Goal: Task Accomplishment & Management: Manage account settings

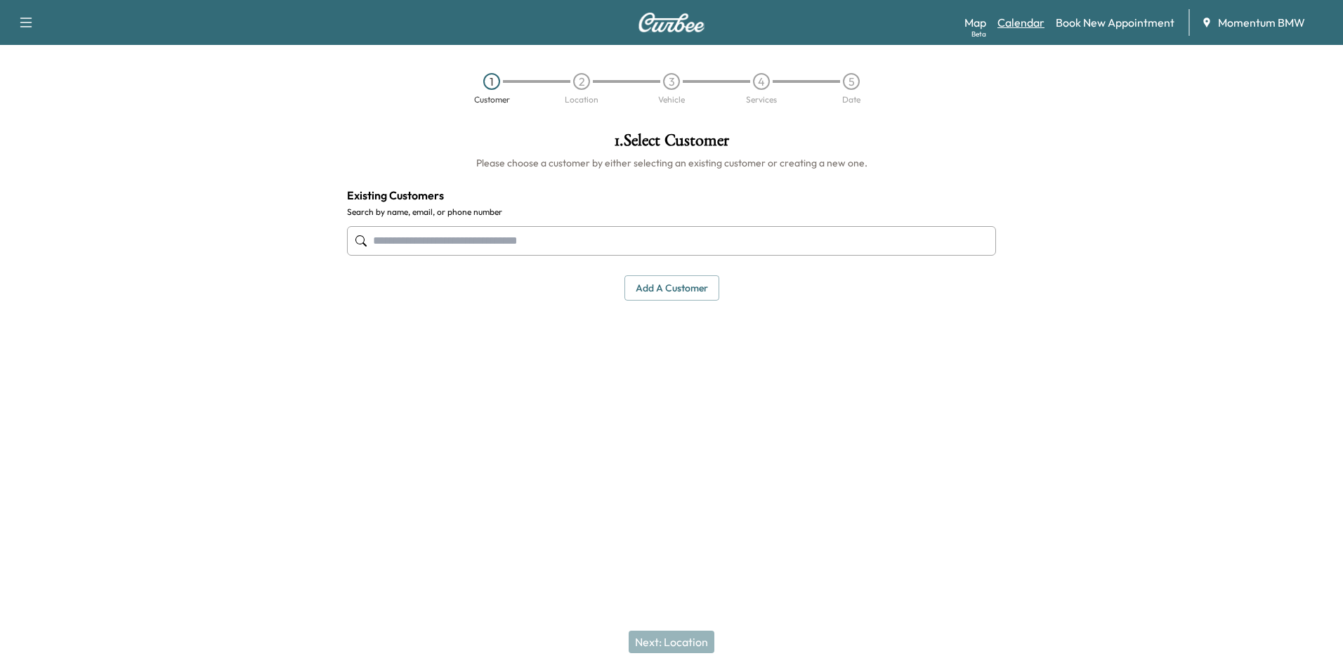
click at [1034, 22] on link "Calendar" at bounding box center [1021, 22] width 47 height 17
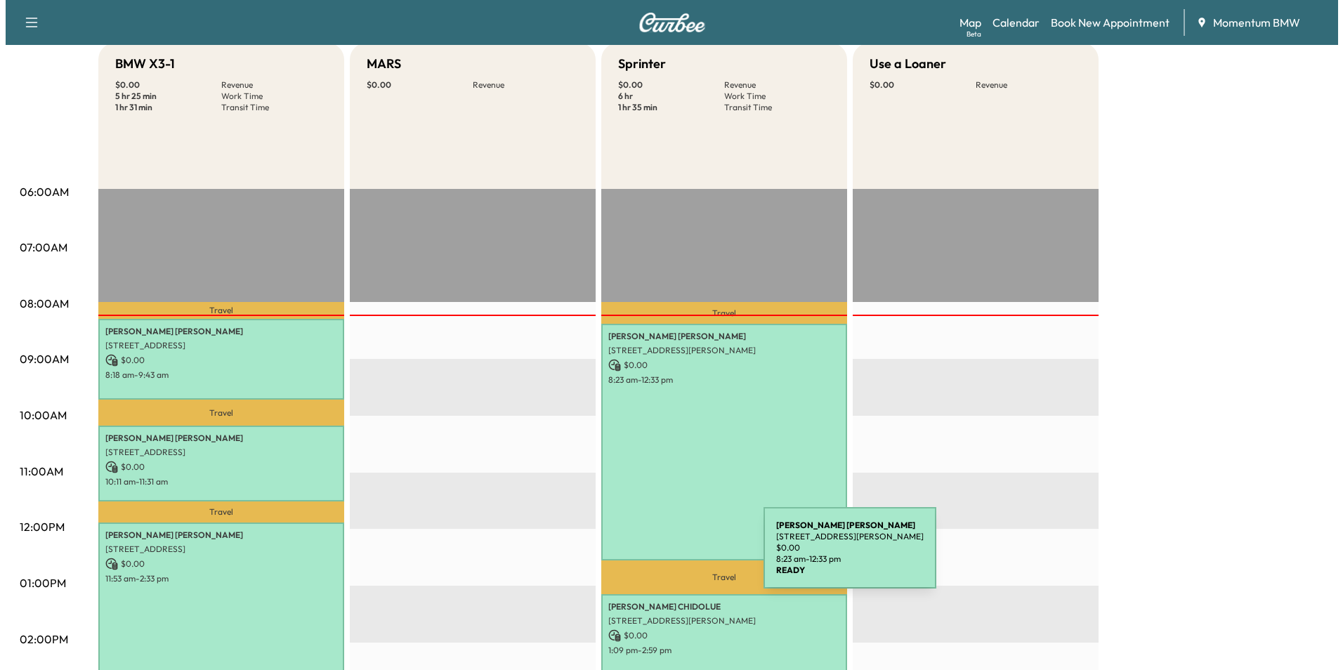
scroll to position [211, 0]
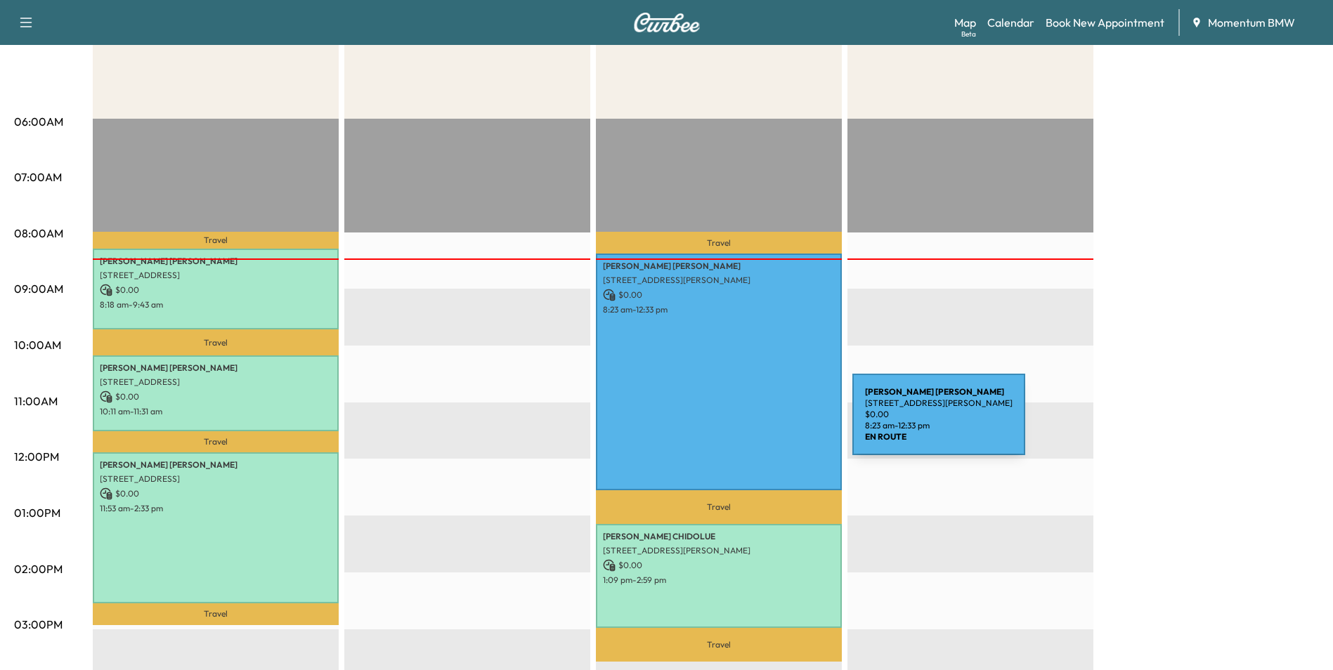
click at [747, 424] on div "[PERSON_NAME] [STREET_ADDRESS] $ 0.00 8:23 am - 12:33 pm" at bounding box center [719, 372] width 246 height 236
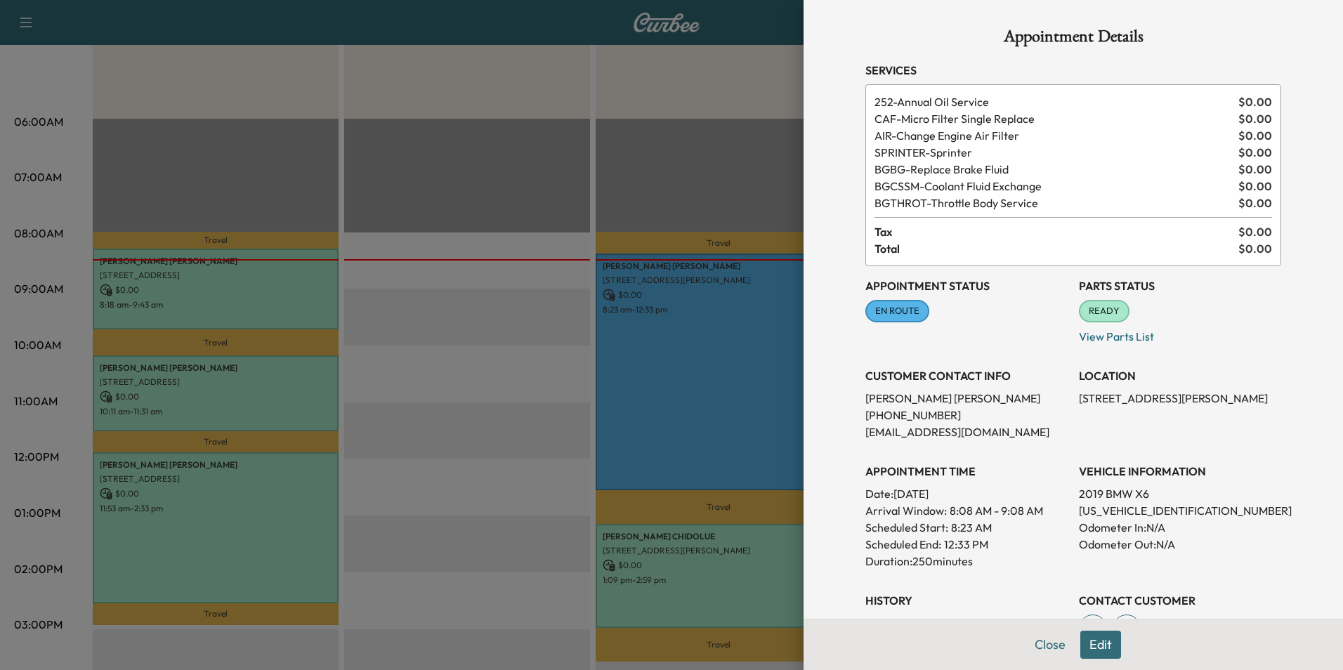
click at [1098, 644] on button "Edit" at bounding box center [1100, 645] width 41 height 28
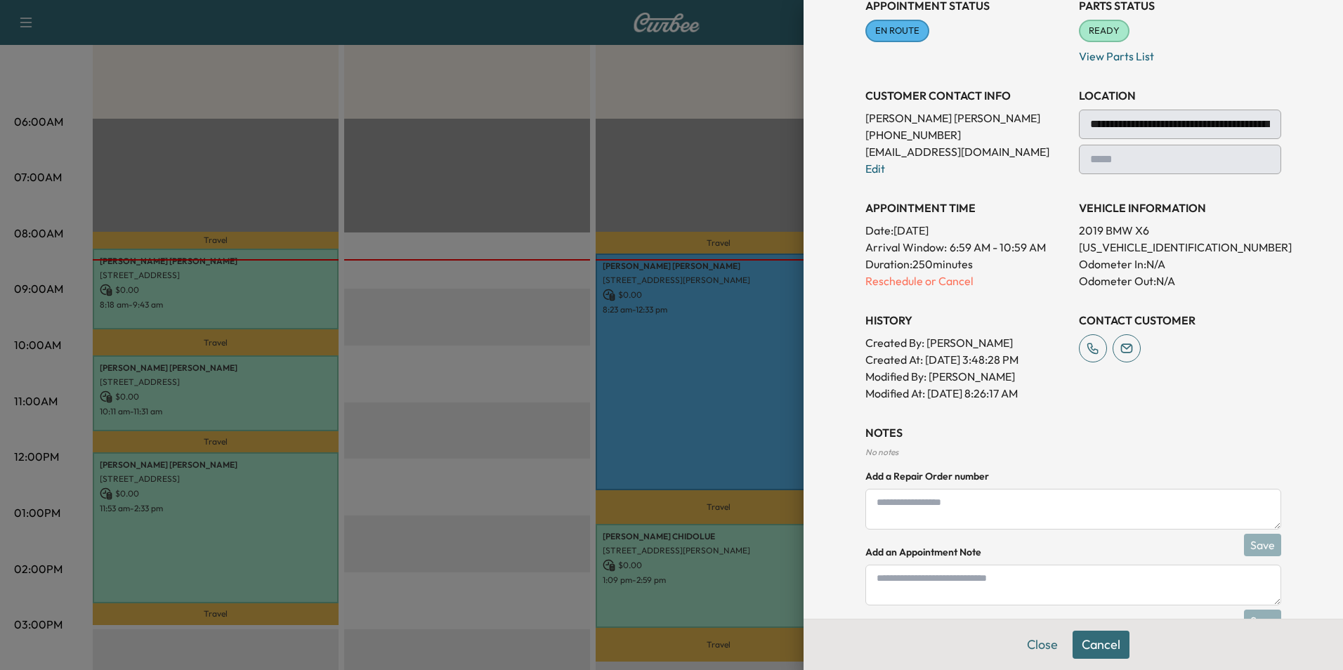
scroll to position [281, 0]
click at [893, 582] on textarea at bounding box center [1073, 584] width 416 height 41
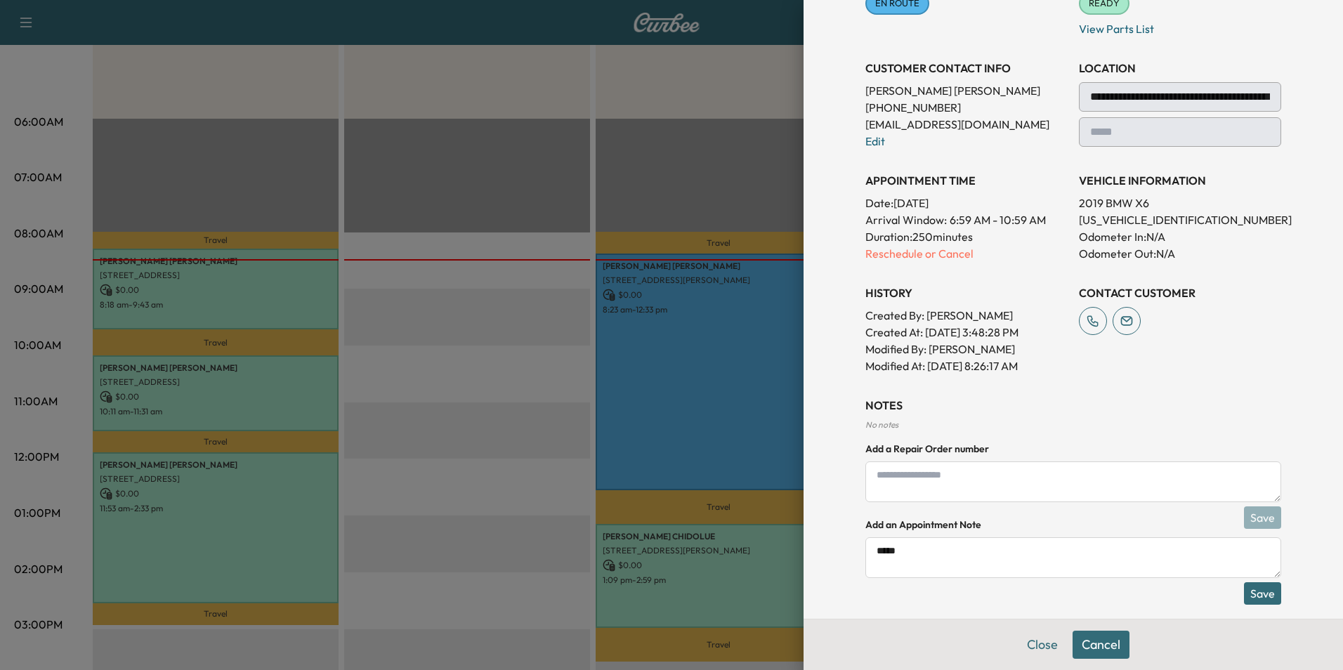
scroll to position [322, 0]
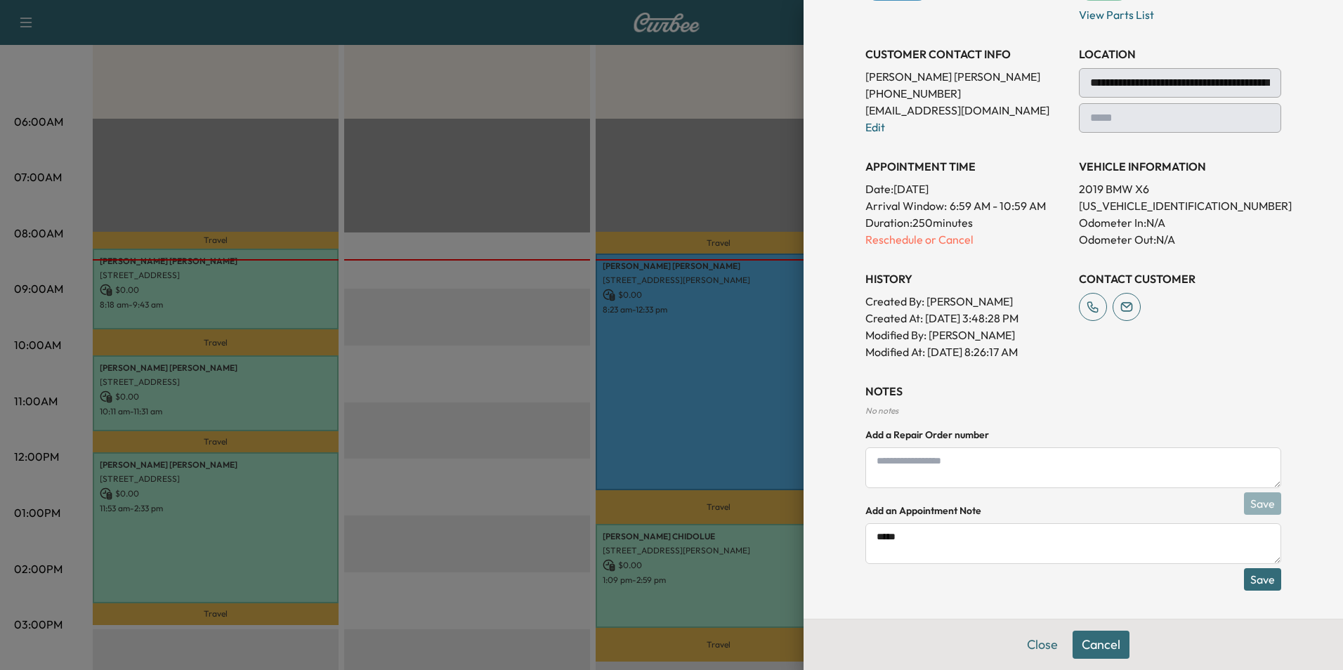
type textarea "*****"
click at [1255, 580] on button "Save" at bounding box center [1262, 579] width 37 height 22
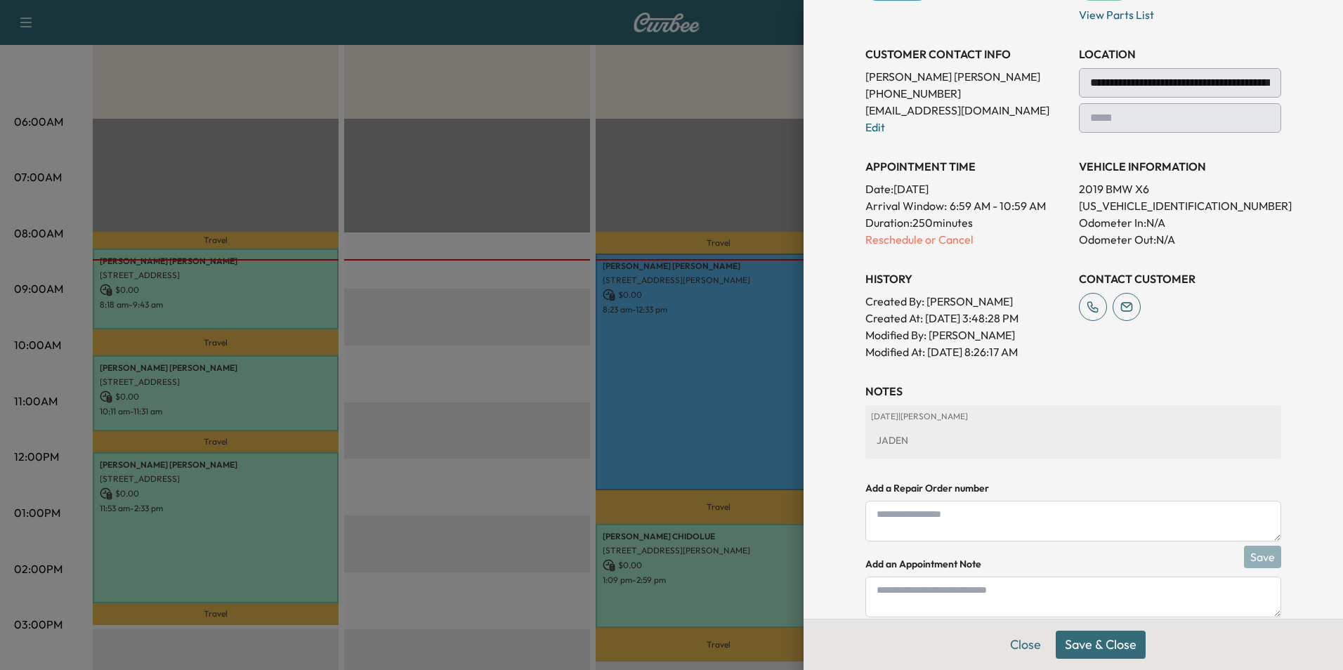
click at [1096, 645] on button "Save & Close" at bounding box center [1101, 645] width 90 height 28
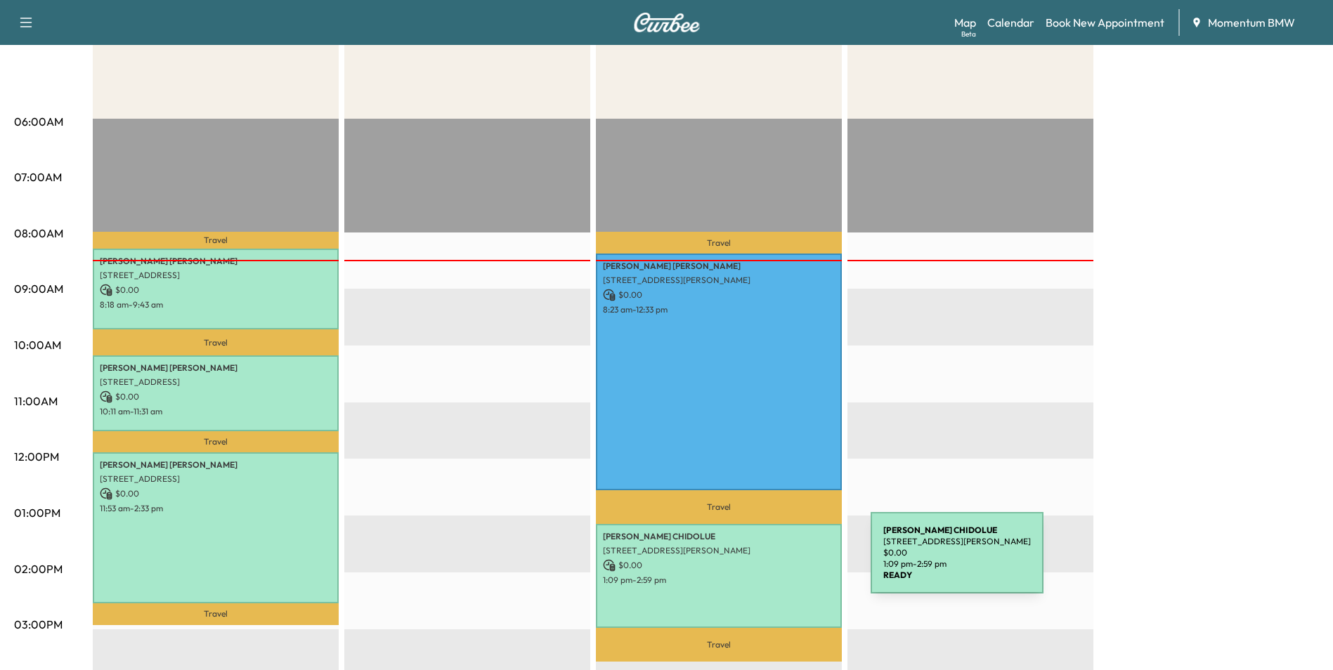
click at [765, 561] on p "$ 0.00" at bounding box center [719, 565] width 232 height 13
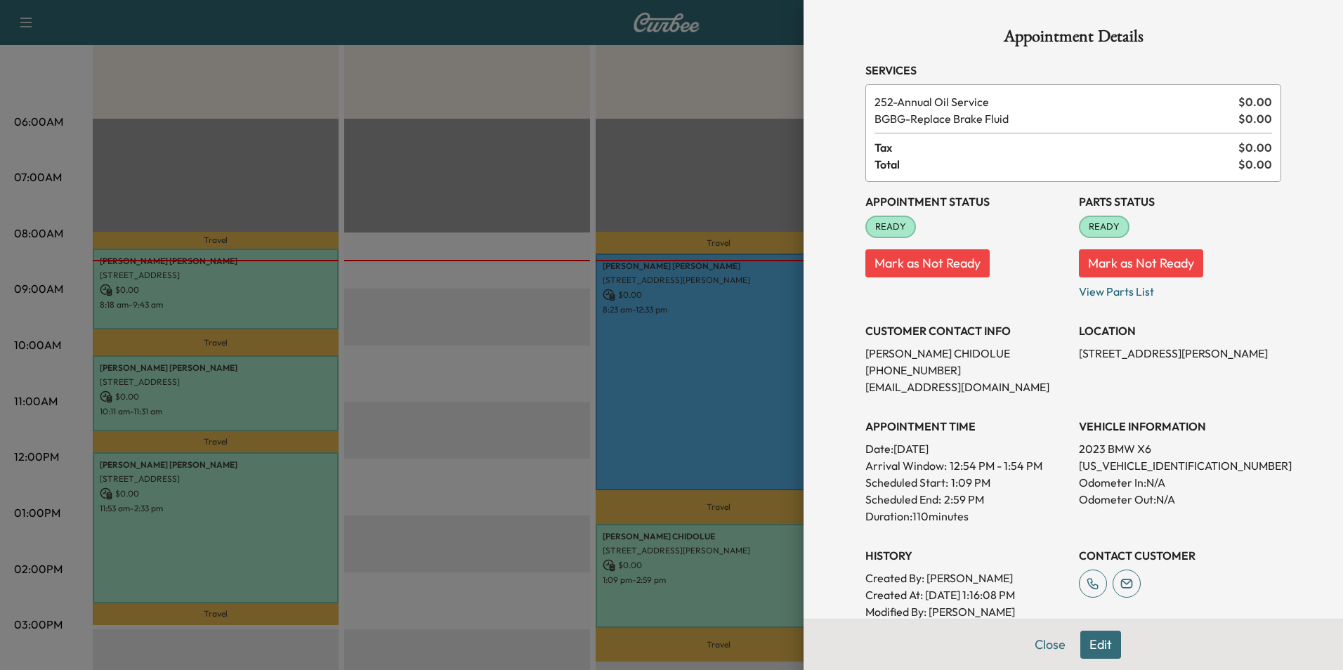
click at [1095, 651] on button "Edit" at bounding box center [1100, 645] width 41 height 28
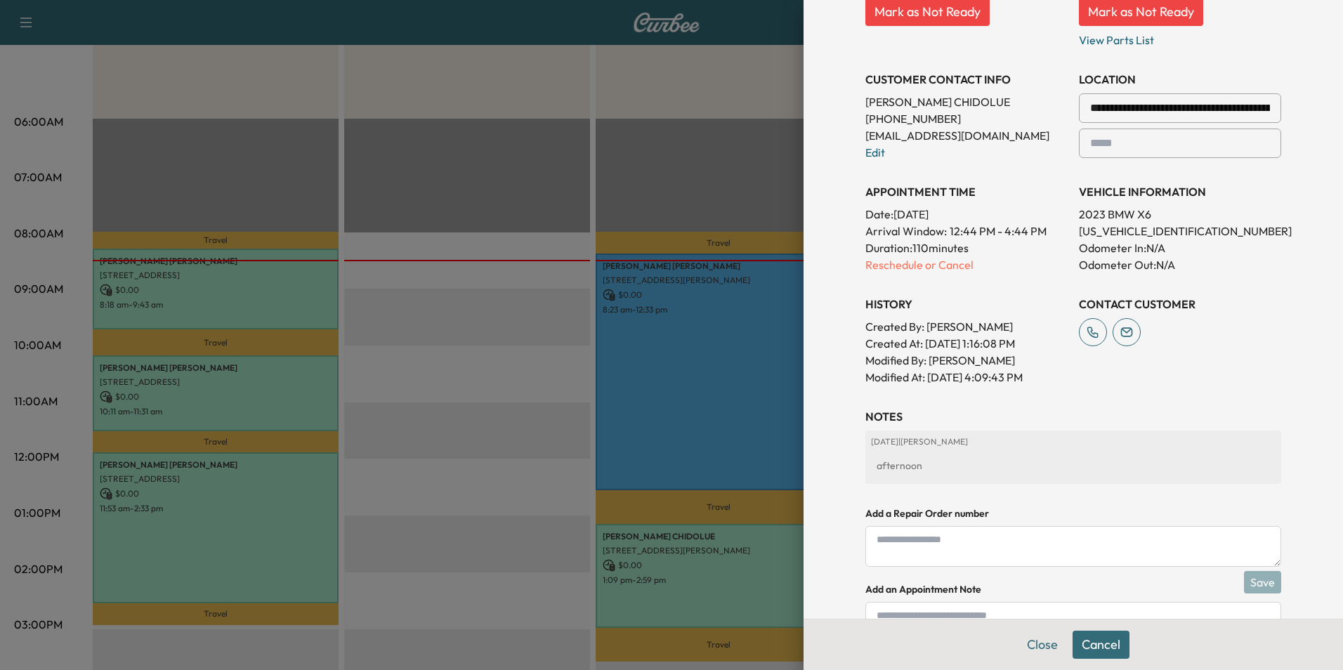
scroll to position [360, 0]
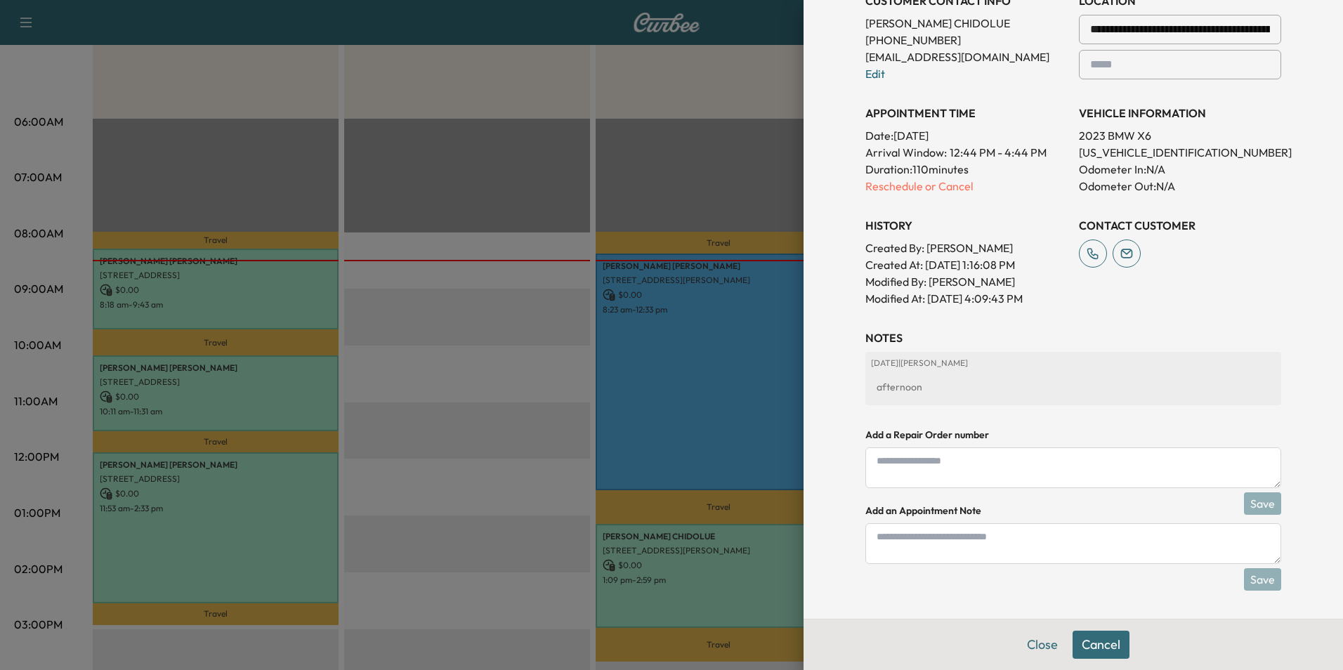
click at [928, 533] on textarea at bounding box center [1073, 543] width 416 height 41
type textarea "*****"
click at [1257, 580] on button "Save" at bounding box center [1262, 579] width 37 height 22
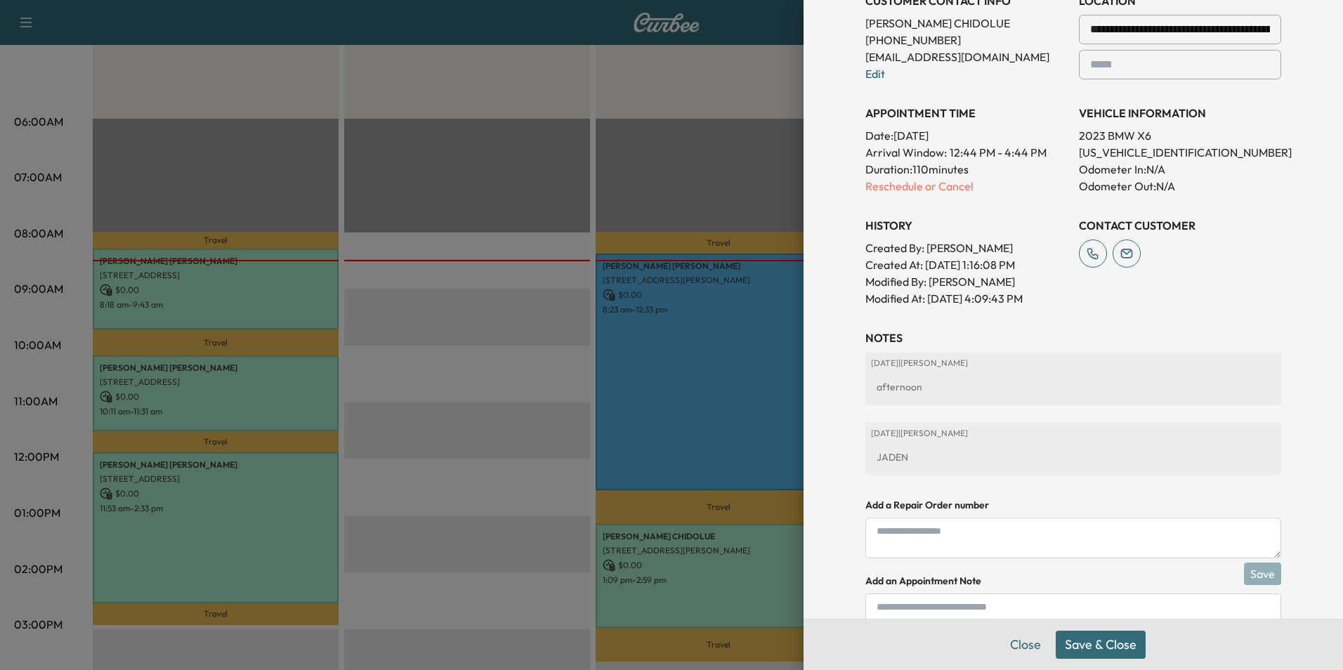
click at [1100, 643] on button "Save & Close" at bounding box center [1101, 645] width 90 height 28
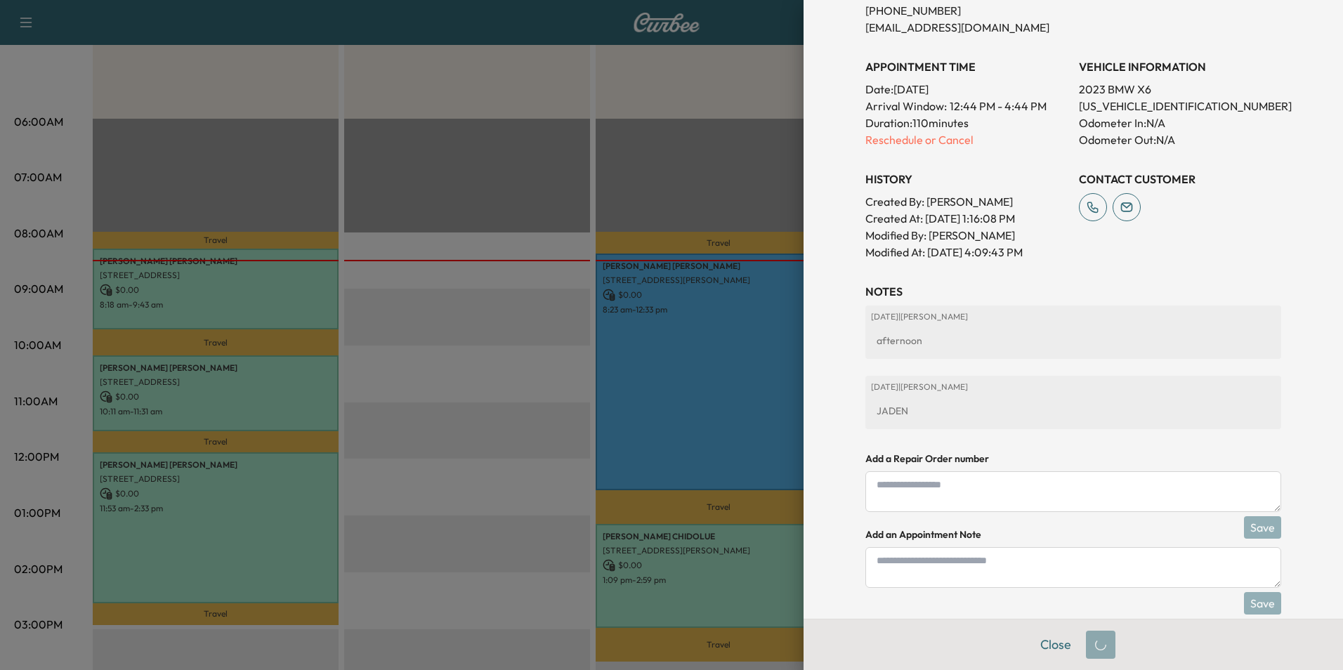
scroll to position [330, 0]
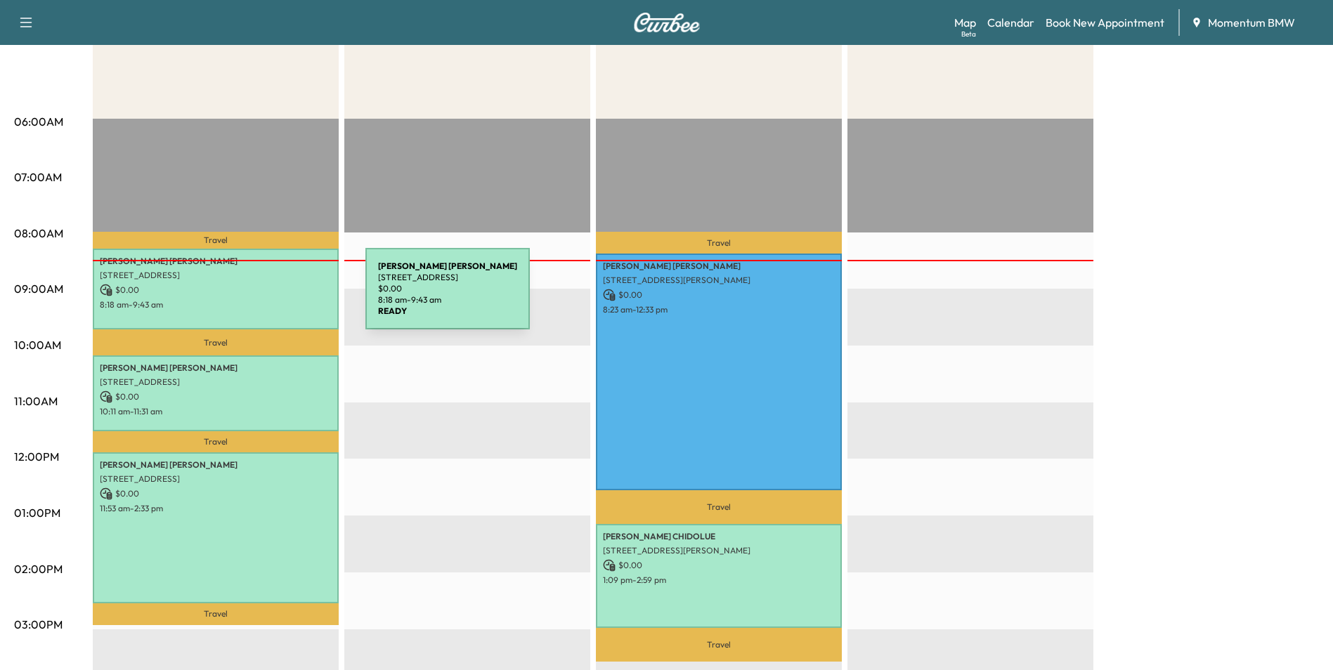
click at [260, 299] on p "8:18 am - 9:43 am" at bounding box center [216, 304] width 232 height 11
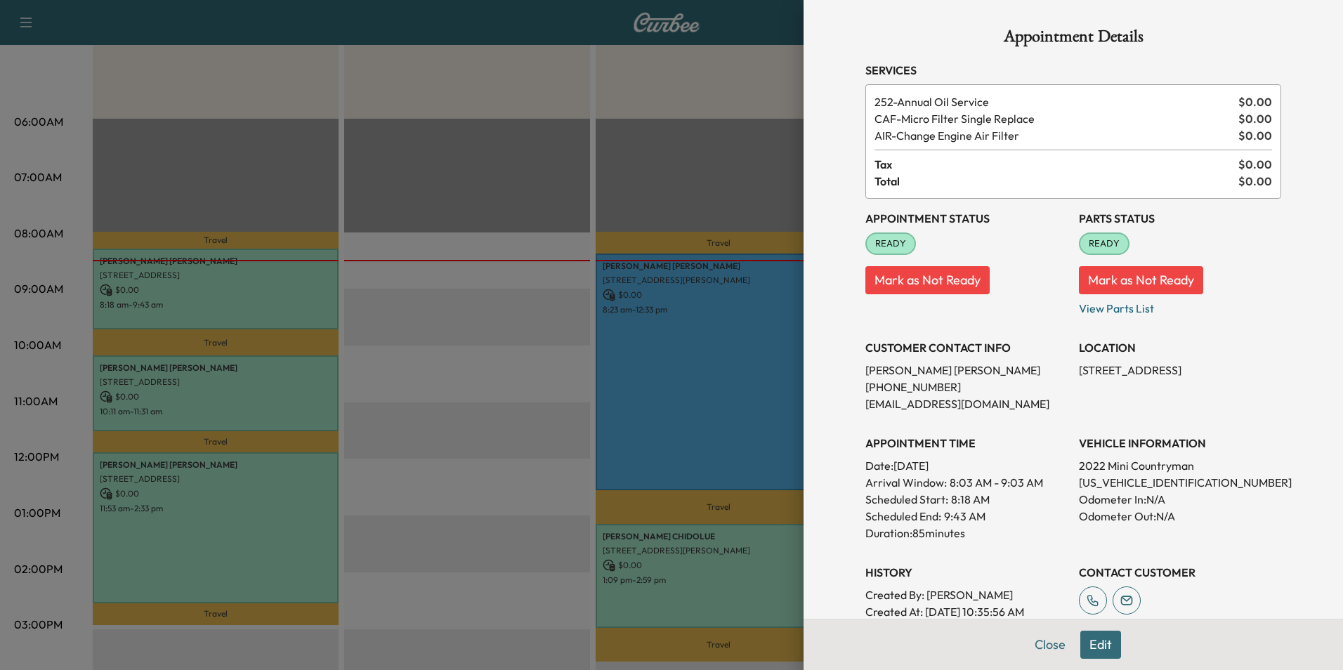
click at [1087, 636] on button "Edit" at bounding box center [1100, 645] width 41 height 28
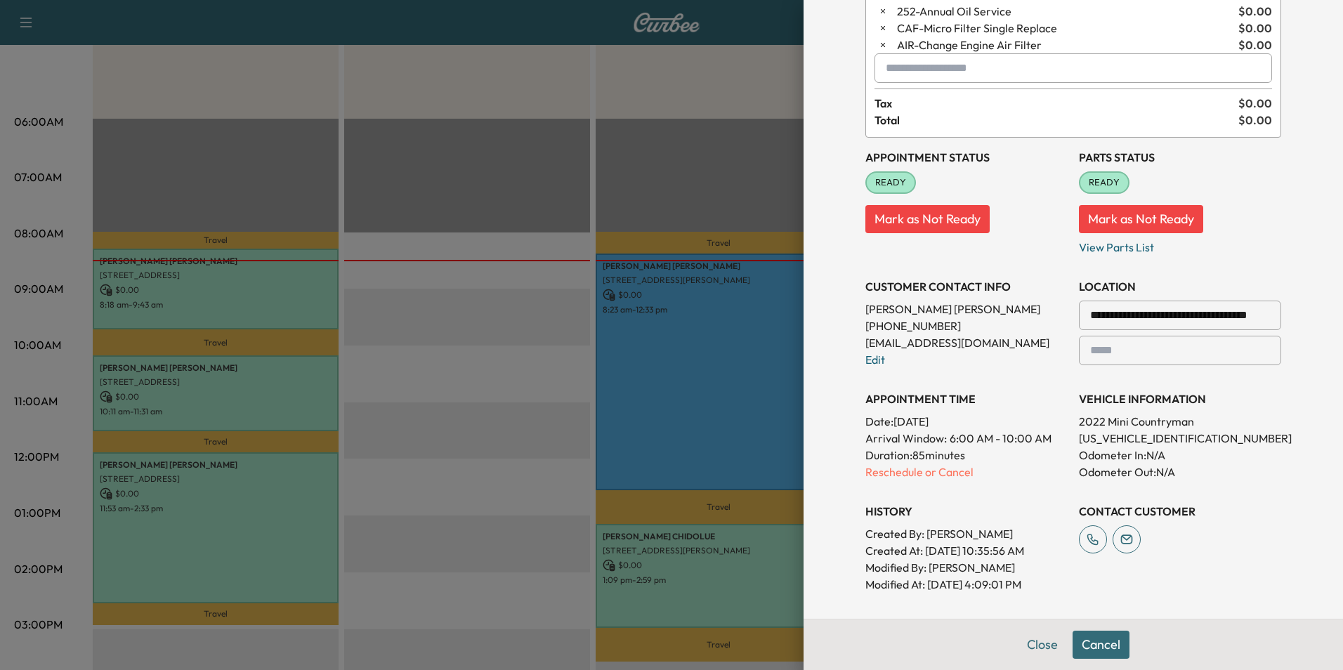
scroll to position [351, 0]
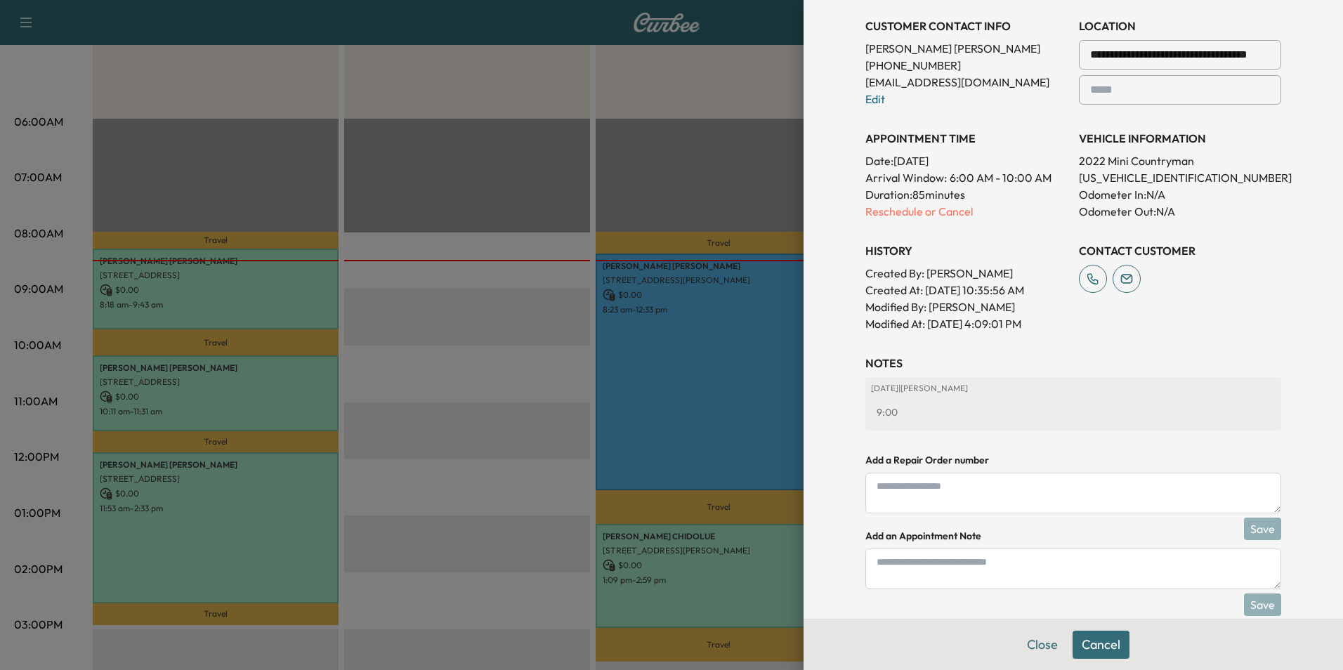
click at [907, 567] on textarea at bounding box center [1073, 569] width 416 height 41
type textarea "****"
click at [1250, 601] on button "Save" at bounding box center [1262, 605] width 37 height 22
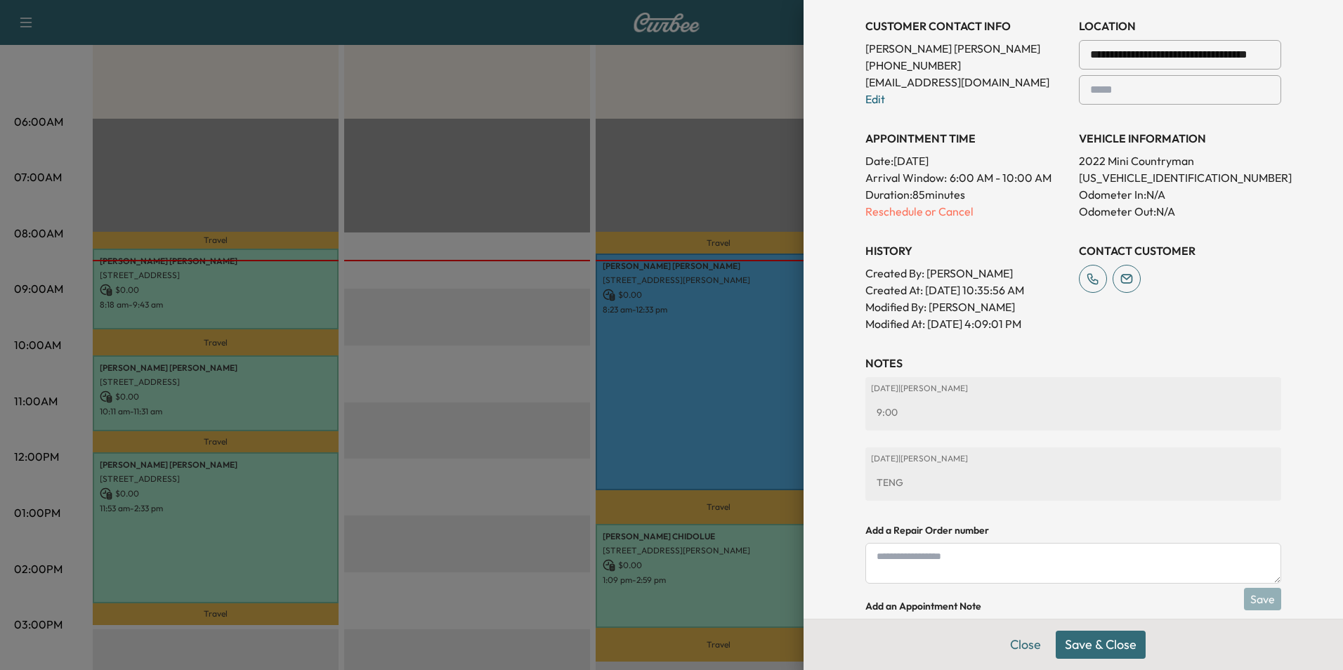
click at [1102, 640] on button "Save & Close" at bounding box center [1101, 645] width 90 height 28
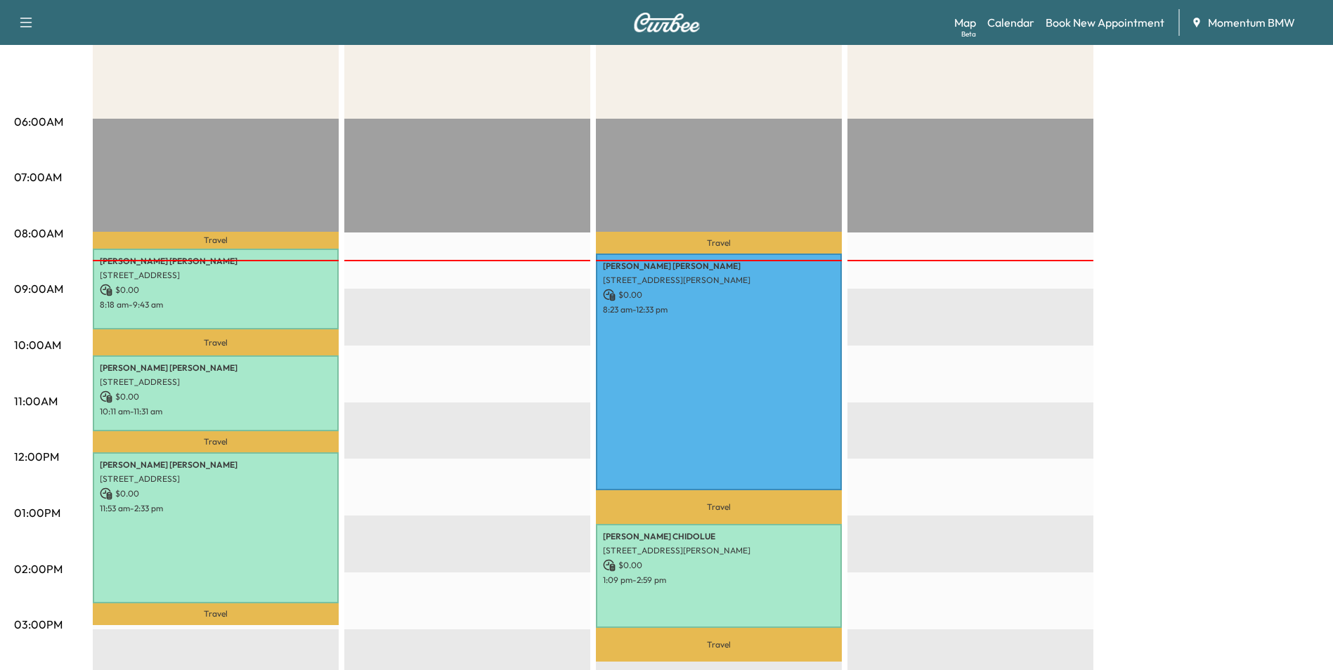
click at [287, 380] on p "[STREET_ADDRESS]" at bounding box center [216, 382] width 232 height 11
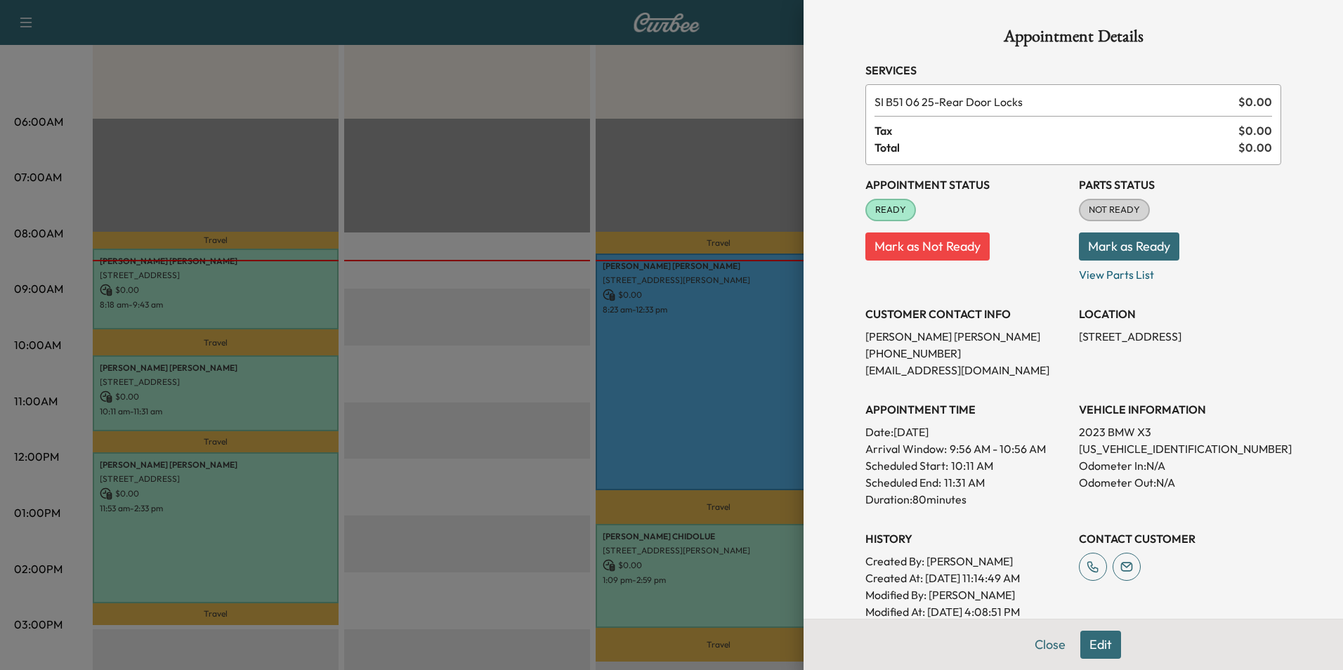
click at [1092, 643] on button "Edit" at bounding box center [1100, 645] width 41 height 28
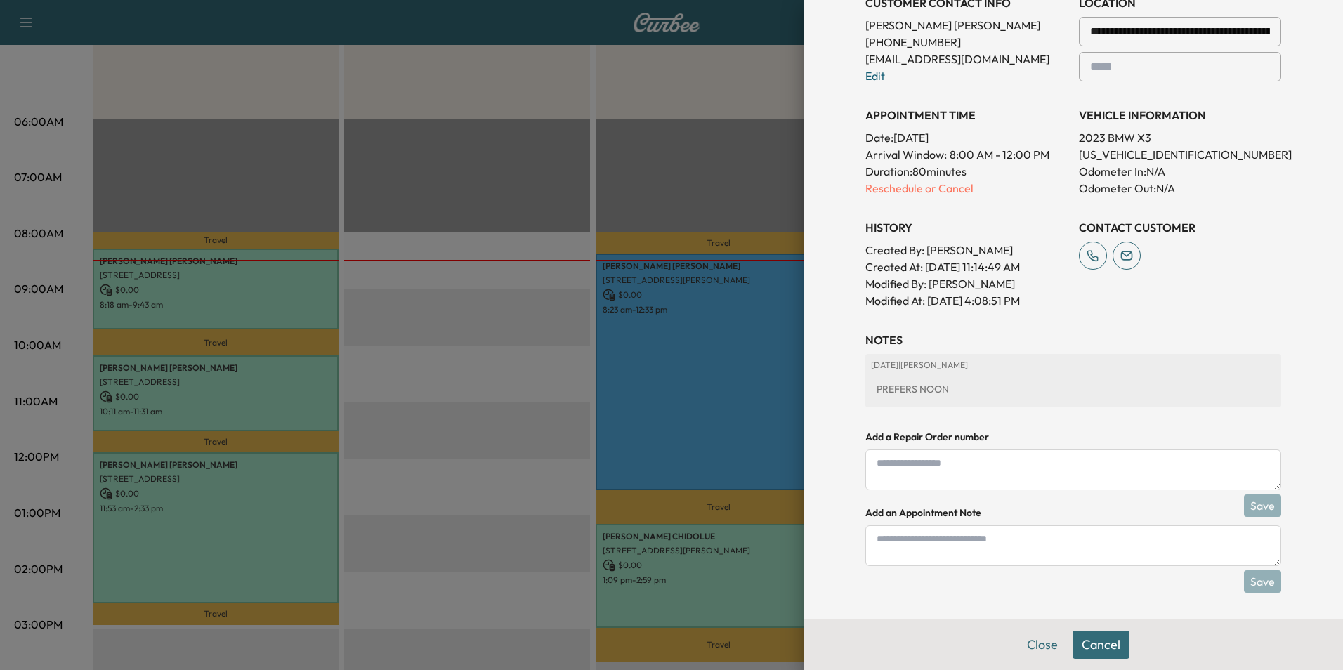
scroll to position [343, 0]
click at [905, 532] on textarea at bounding box center [1073, 543] width 416 height 41
type textarea "****"
click at [1250, 576] on button "Save" at bounding box center [1262, 579] width 37 height 22
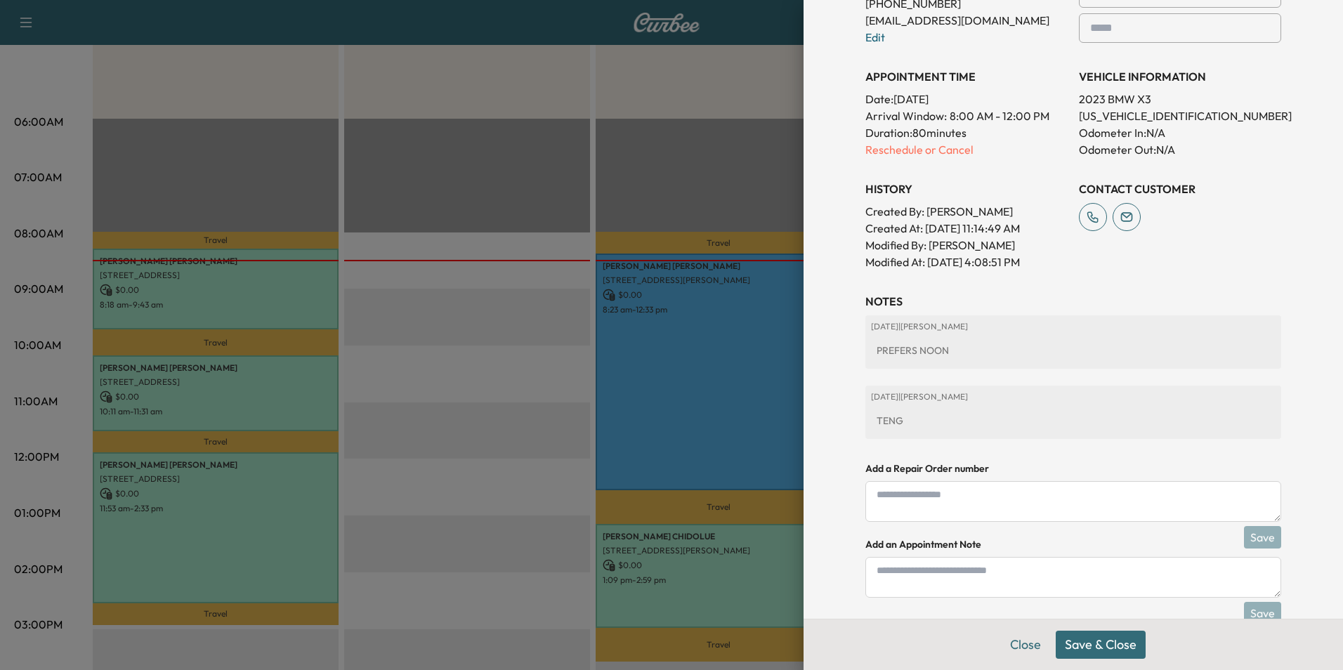
scroll to position [413, 0]
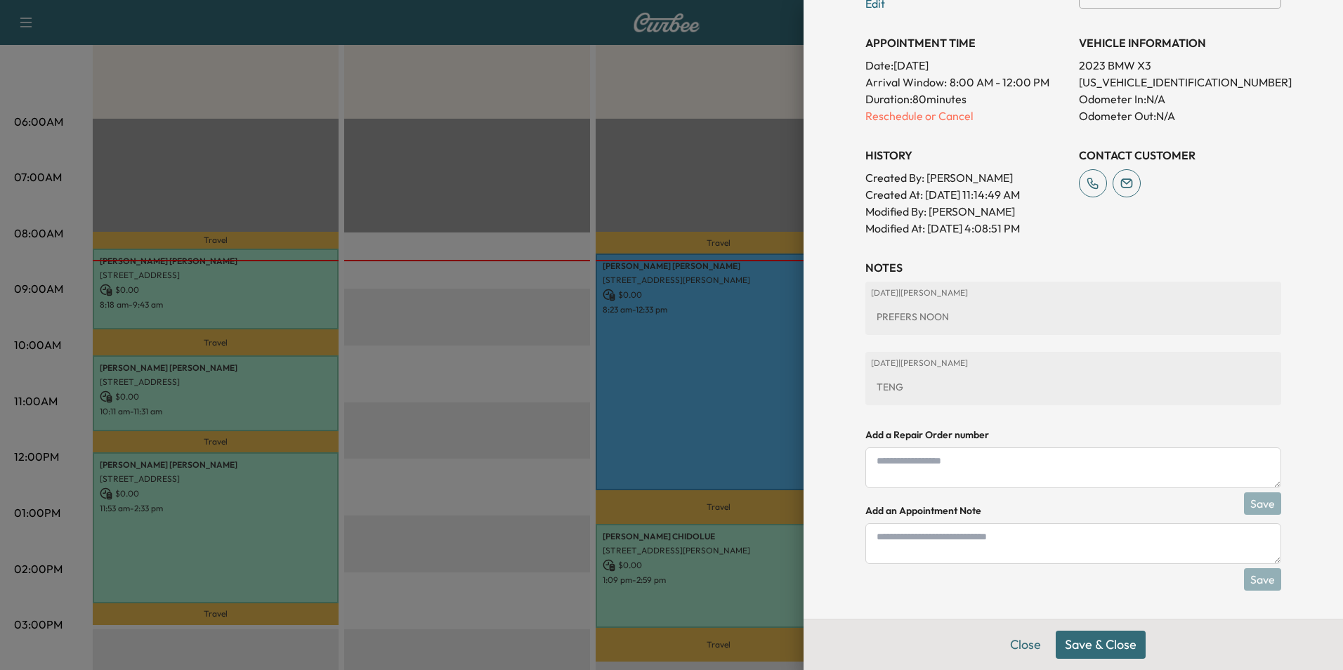
click at [901, 543] on textarea at bounding box center [1073, 543] width 416 height 41
type textarea "****"
click at [1253, 577] on button "Save" at bounding box center [1262, 579] width 37 height 22
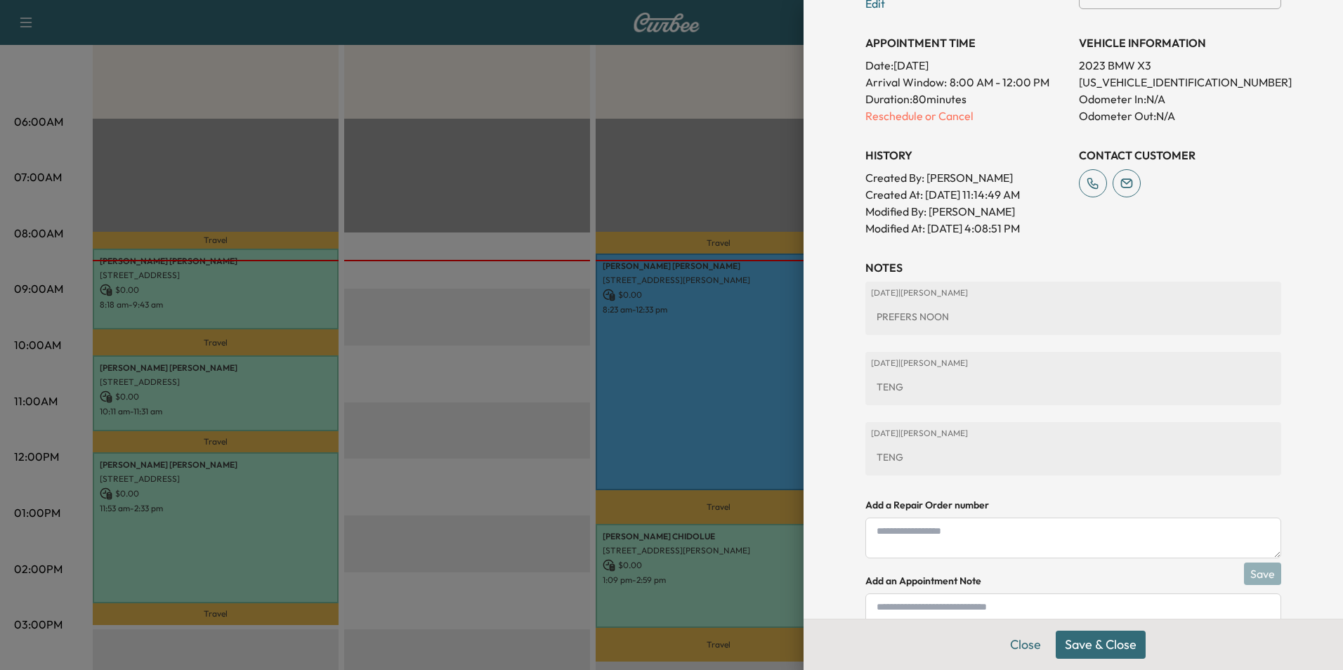
click at [1111, 639] on button "Save & Close" at bounding box center [1101, 645] width 90 height 28
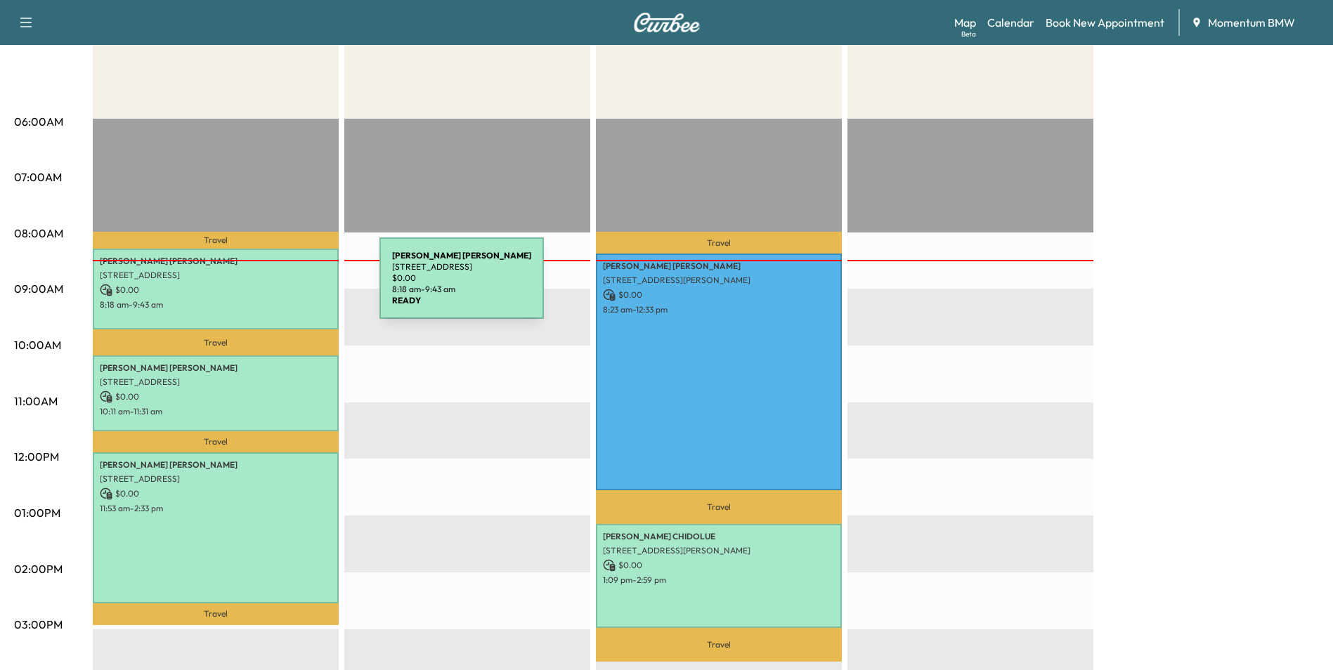
click at [274, 287] on p "$ 0.00" at bounding box center [216, 290] width 232 height 13
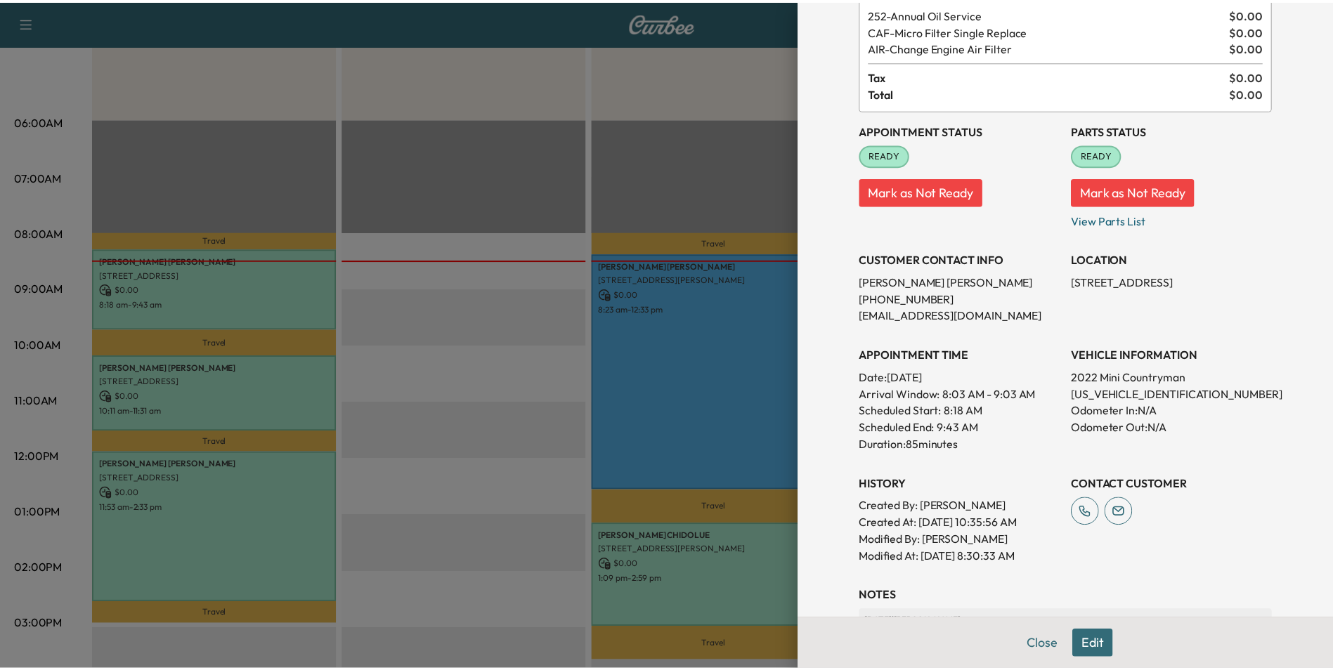
scroll to position [299, 0]
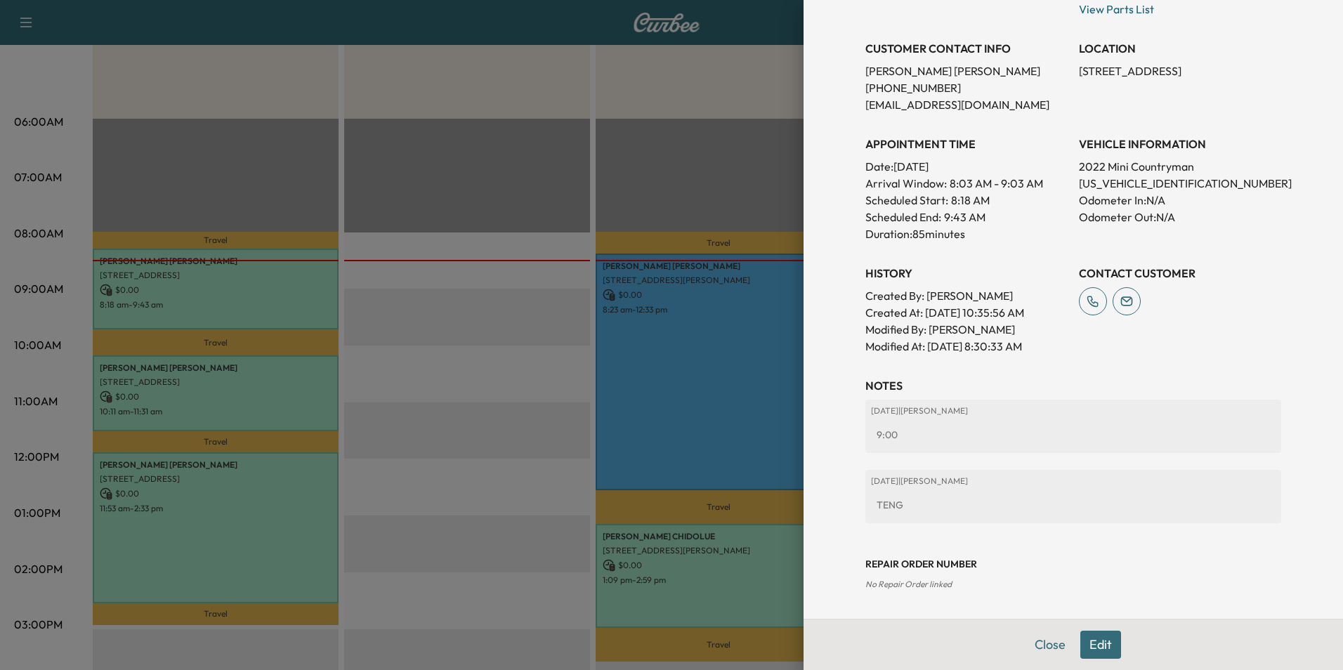
click at [289, 384] on div at bounding box center [671, 335] width 1343 height 670
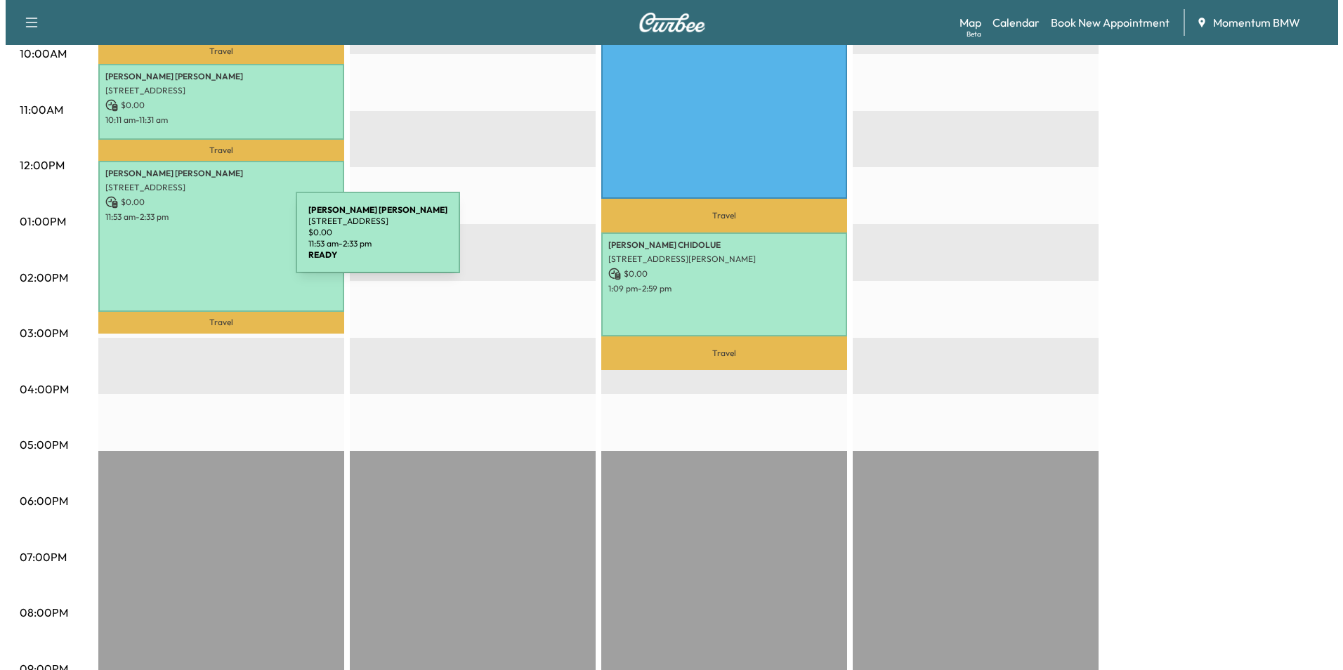
scroll to position [300, 0]
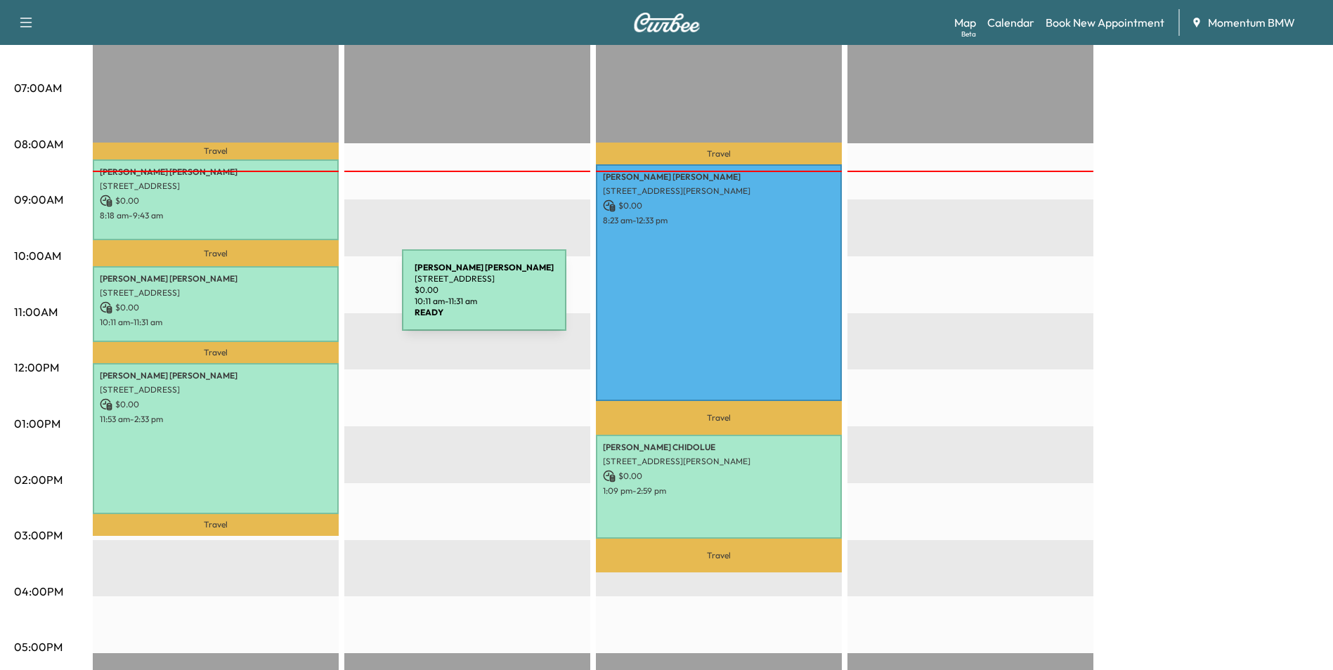
click at [297, 301] on p "$ 0.00" at bounding box center [216, 307] width 232 height 13
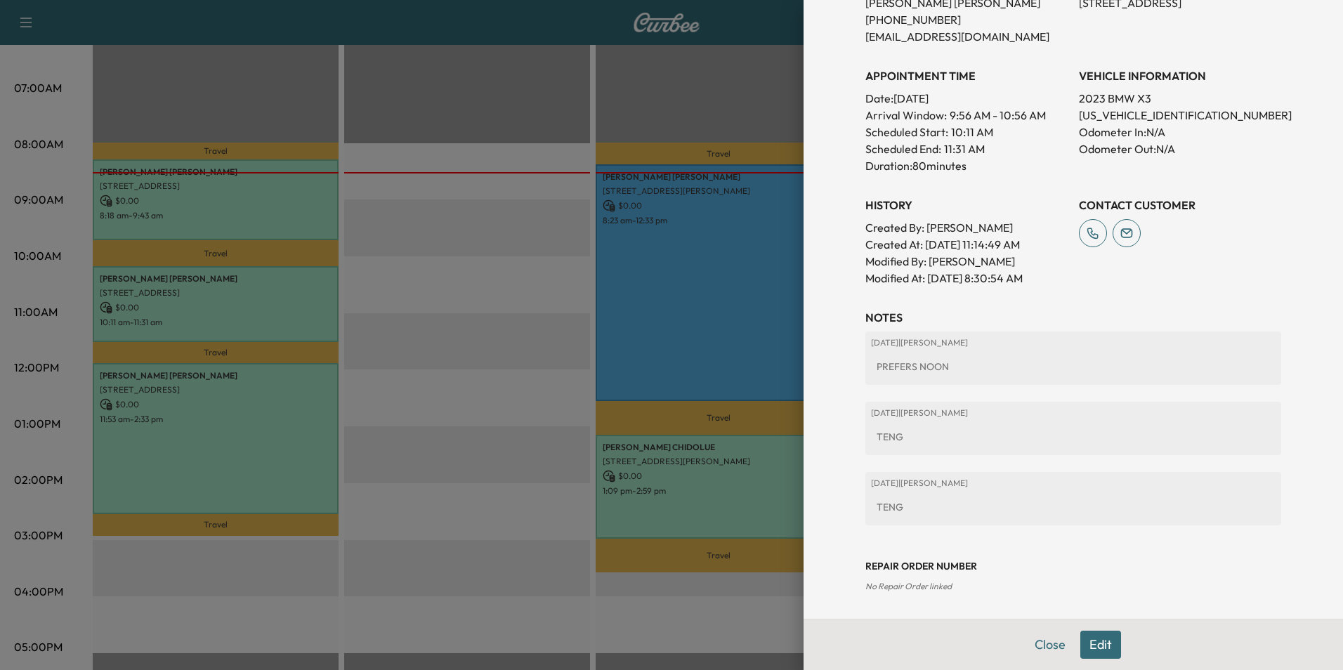
scroll to position [336, 0]
click at [256, 423] on div at bounding box center [671, 335] width 1343 height 670
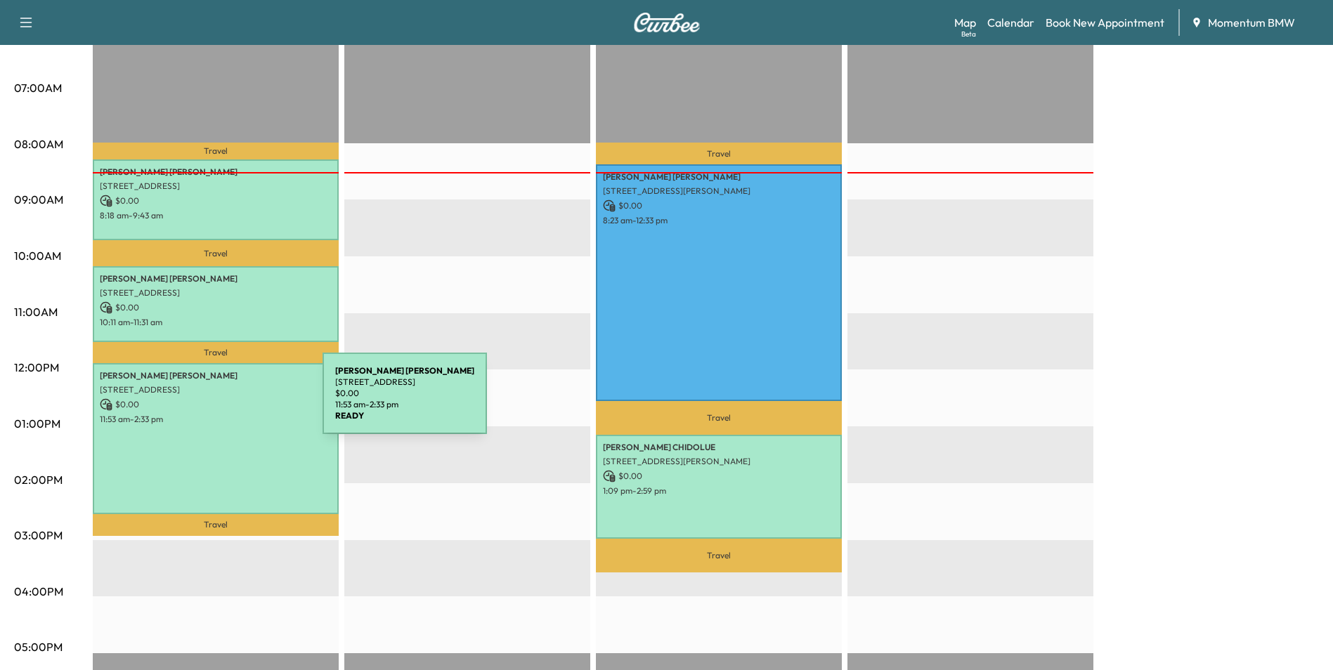
click at [217, 402] on p "$ 0.00" at bounding box center [216, 404] width 232 height 13
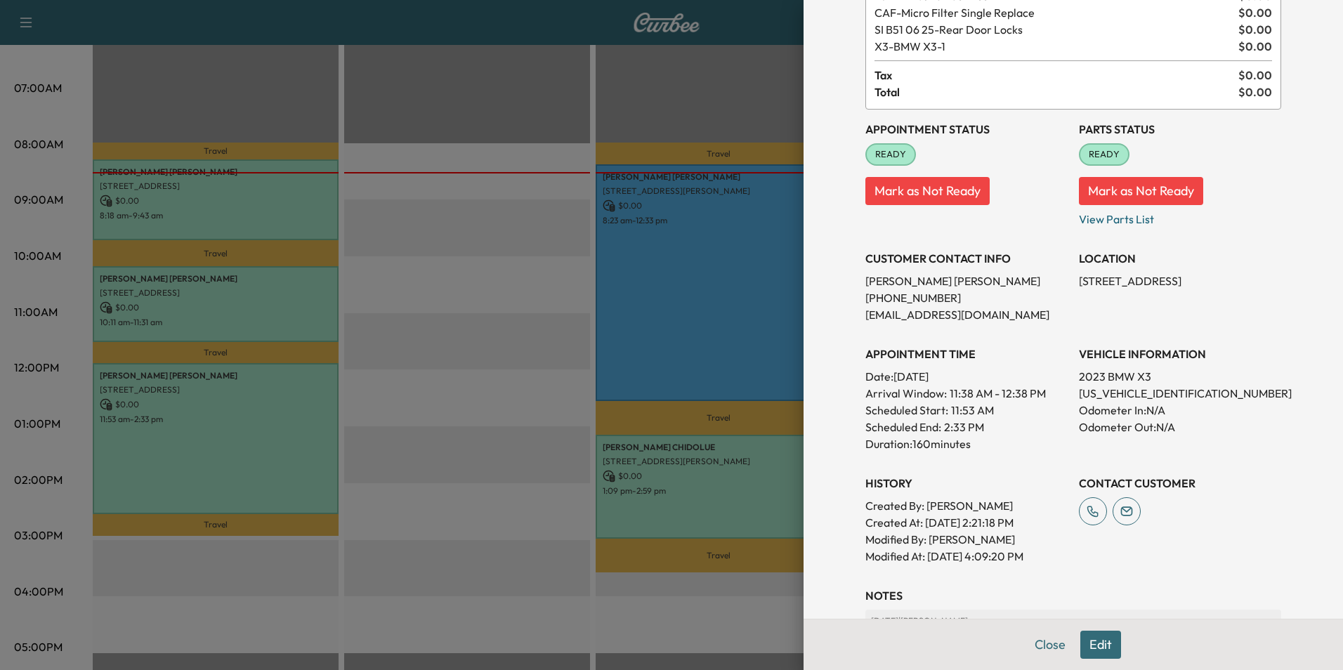
scroll to position [246, 0]
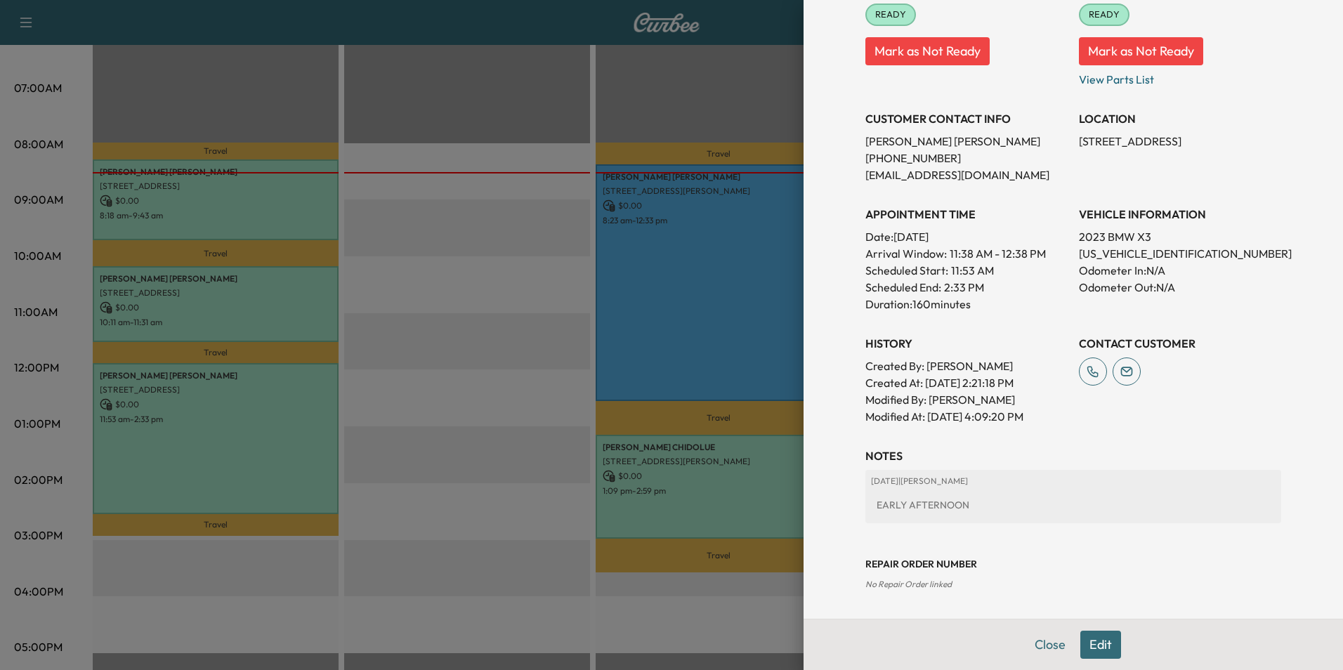
click at [1091, 643] on button "Edit" at bounding box center [1100, 645] width 41 height 28
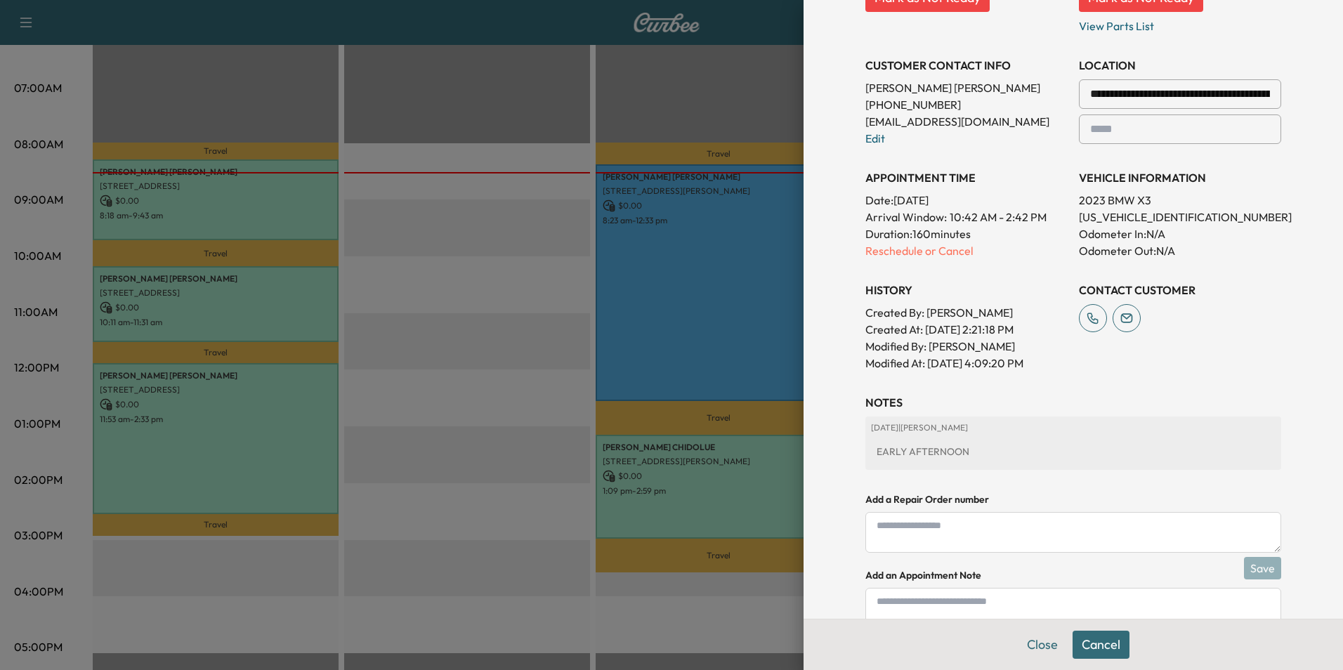
scroll to position [393, 0]
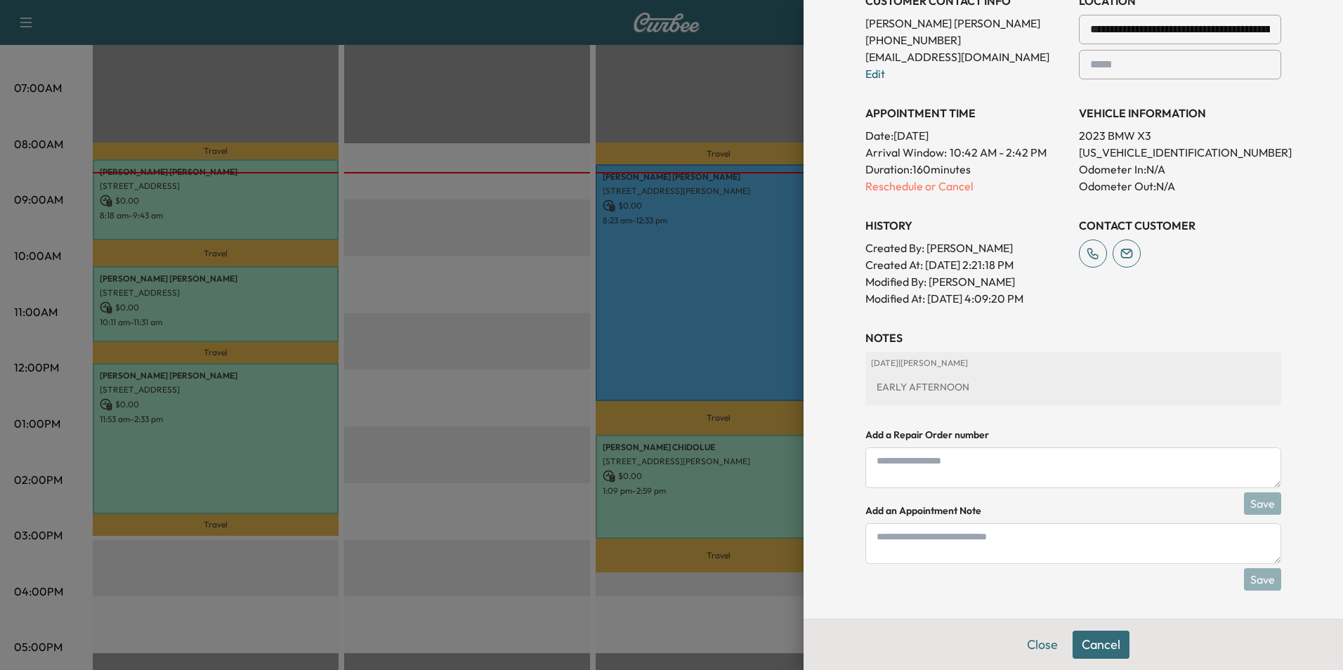
click at [919, 546] on textarea at bounding box center [1073, 543] width 416 height 41
type textarea "****"
click at [1257, 580] on button "Save" at bounding box center [1262, 579] width 37 height 22
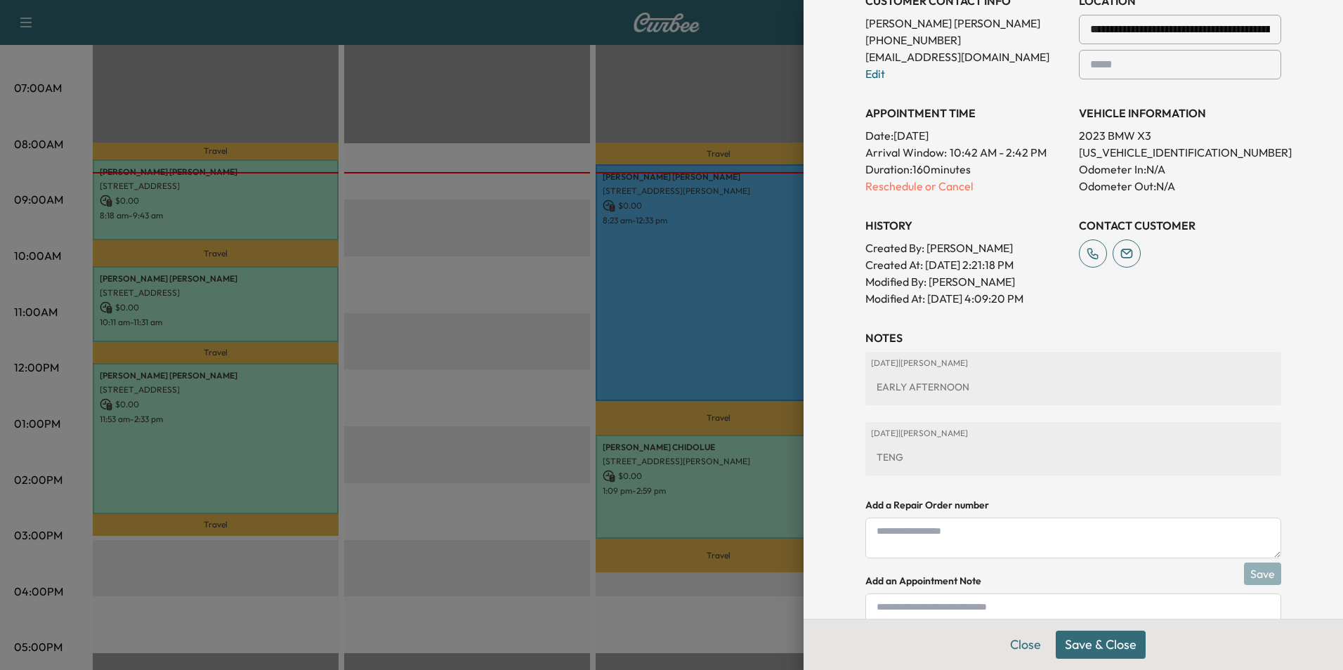
click at [1102, 649] on button "Save & Close" at bounding box center [1101, 645] width 90 height 28
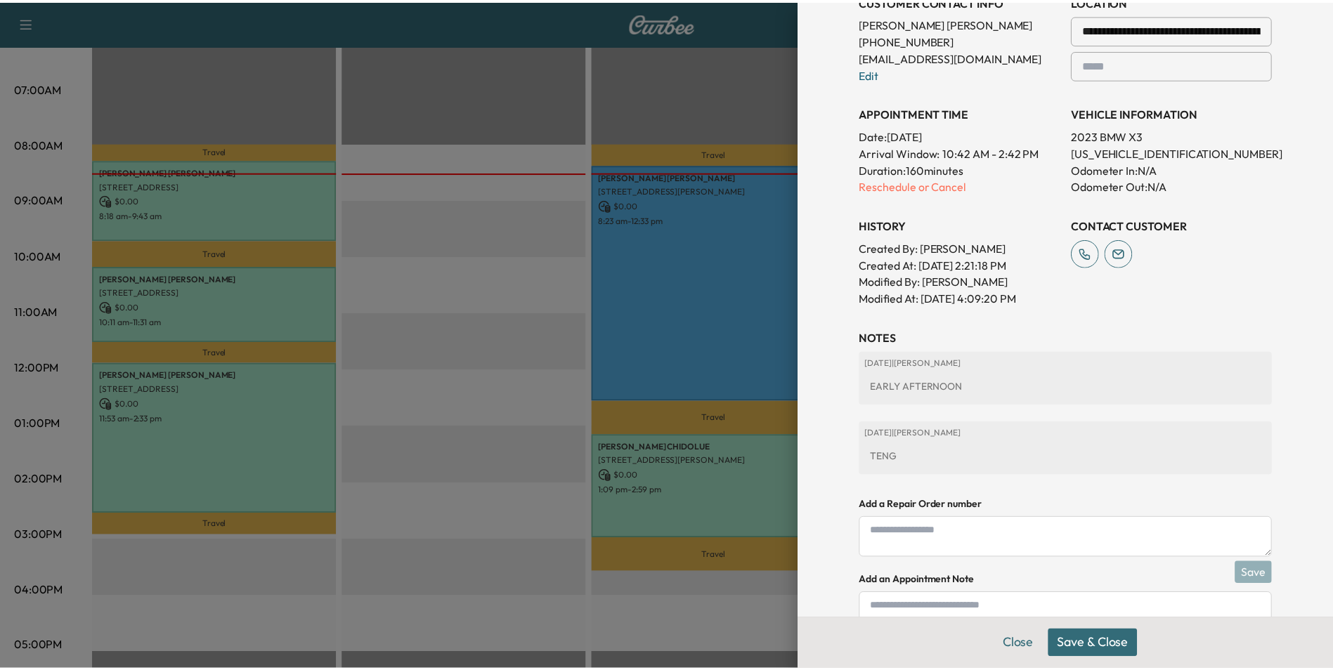
scroll to position [364, 0]
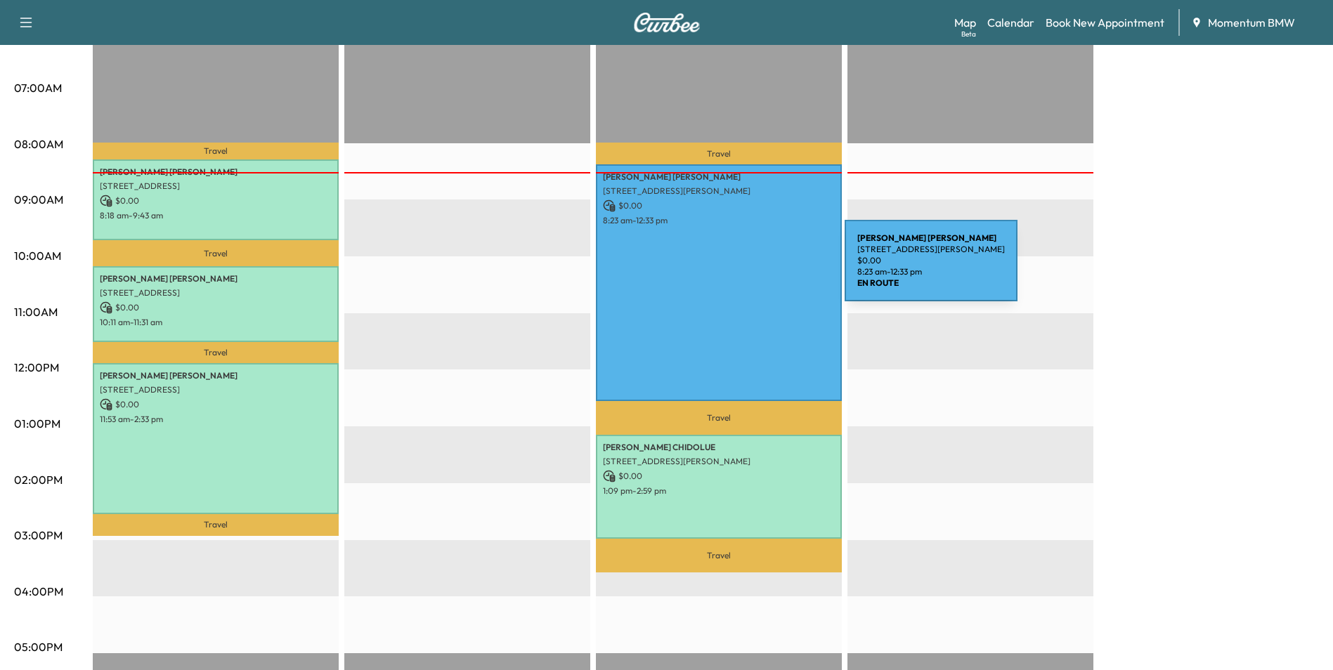
click at [739, 271] on div "[PERSON_NAME] [STREET_ADDRESS] $ 0.00 8:23 am - 12:33 pm" at bounding box center [719, 282] width 246 height 236
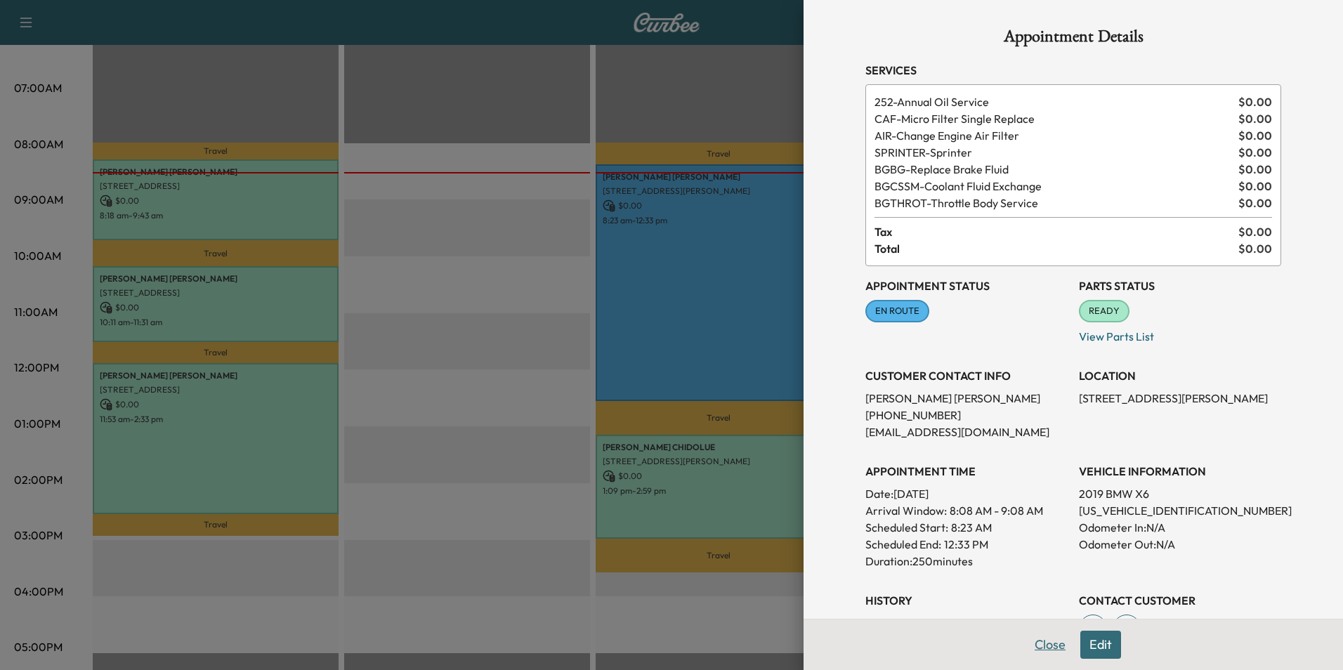
click at [1040, 650] on button "Close" at bounding box center [1050, 645] width 49 height 28
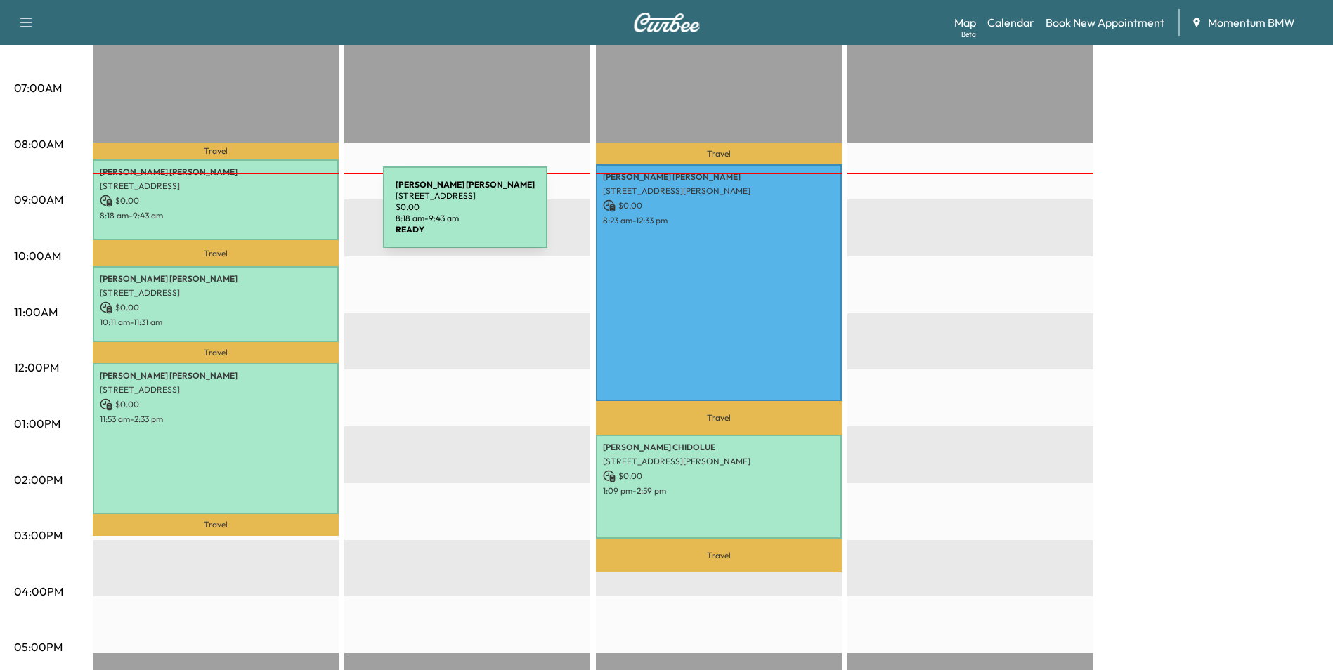
click at [277, 216] on p "8:18 am - 9:43 am" at bounding box center [216, 215] width 232 height 11
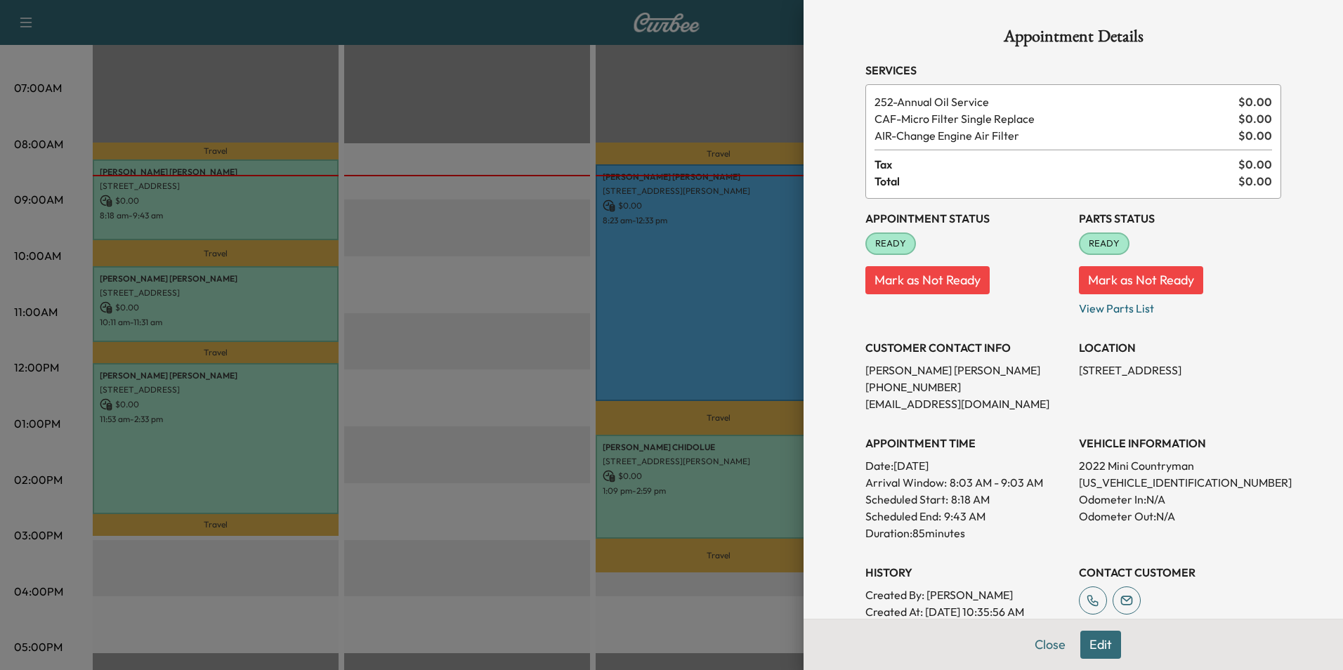
click at [299, 299] on div at bounding box center [671, 335] width 1343 height 670
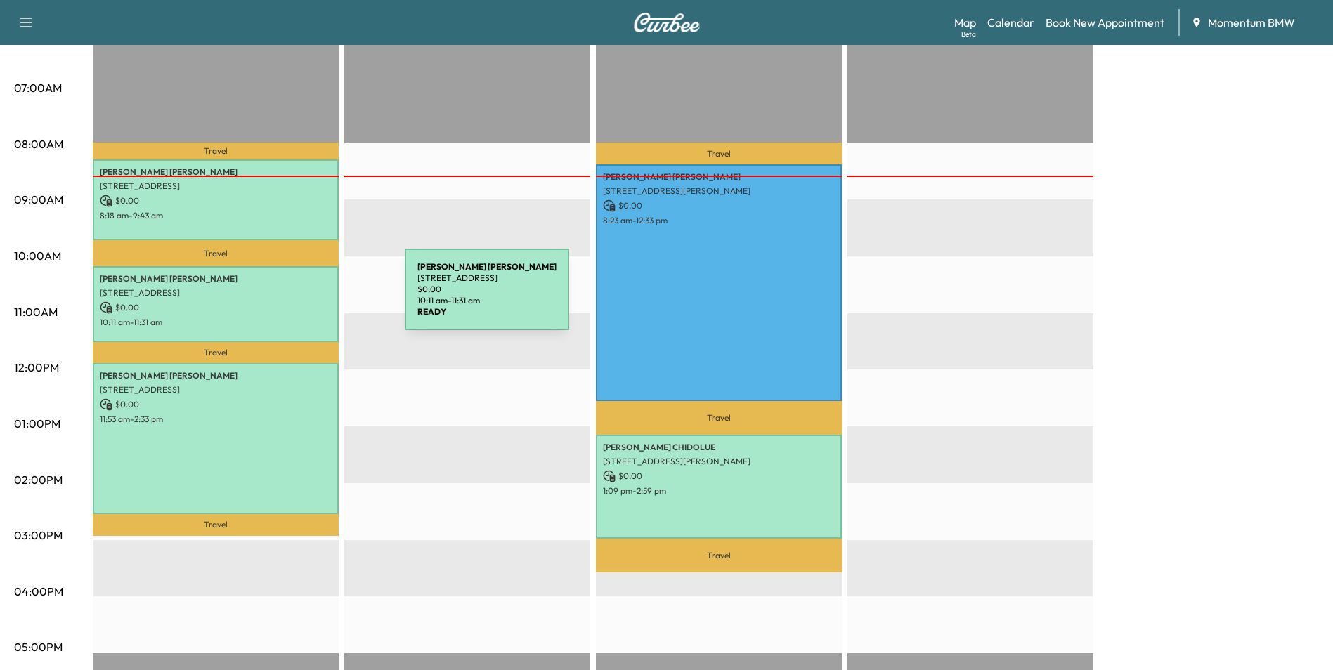
click at [299, 301] on p "$ 0.00" at bounding box center [216, 307] width 232 height 13
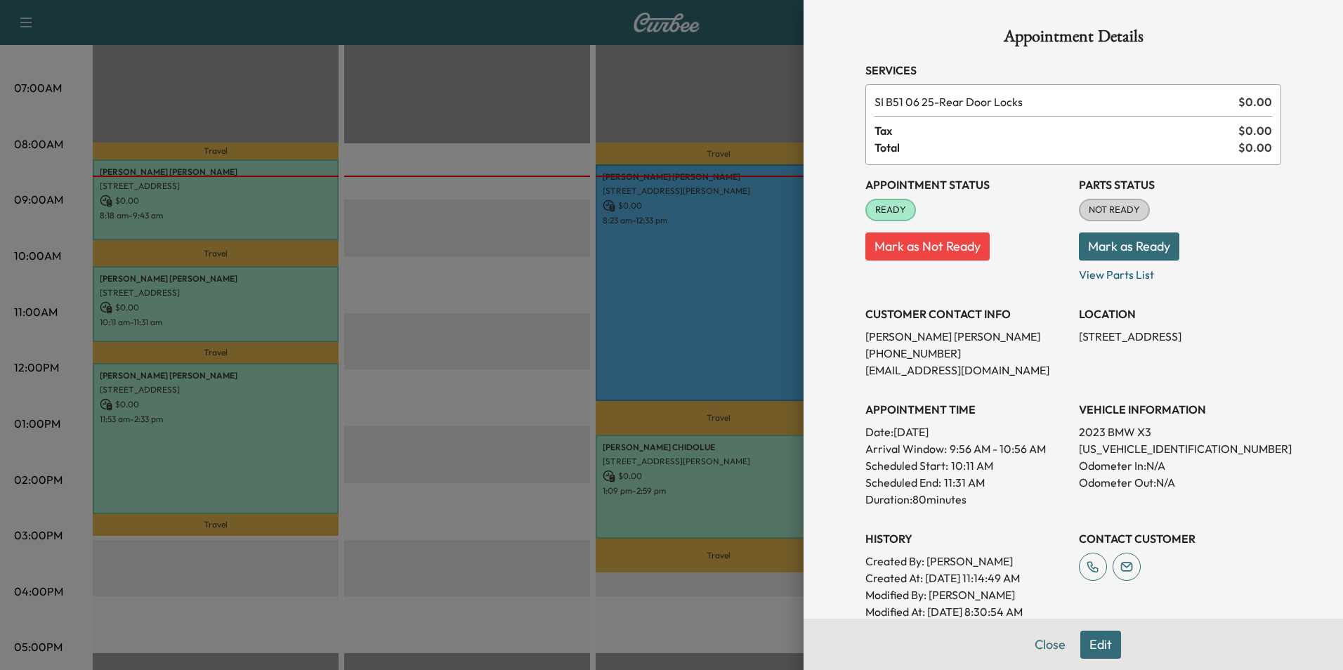
click at [299, 211] on div at bounding box center [671, 335] width 1343 height 670
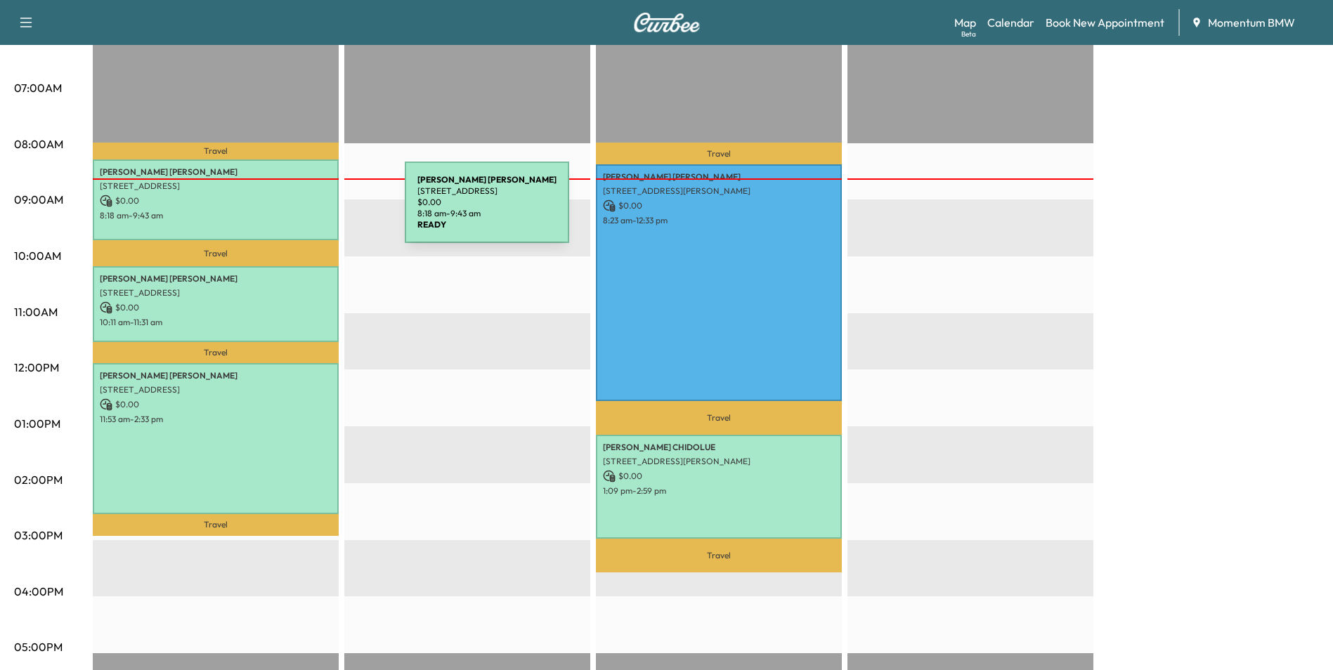
click at [299, 211] on p "8:18 am - 9:43 am" at bounding box center [216, 215] width 232 height 11
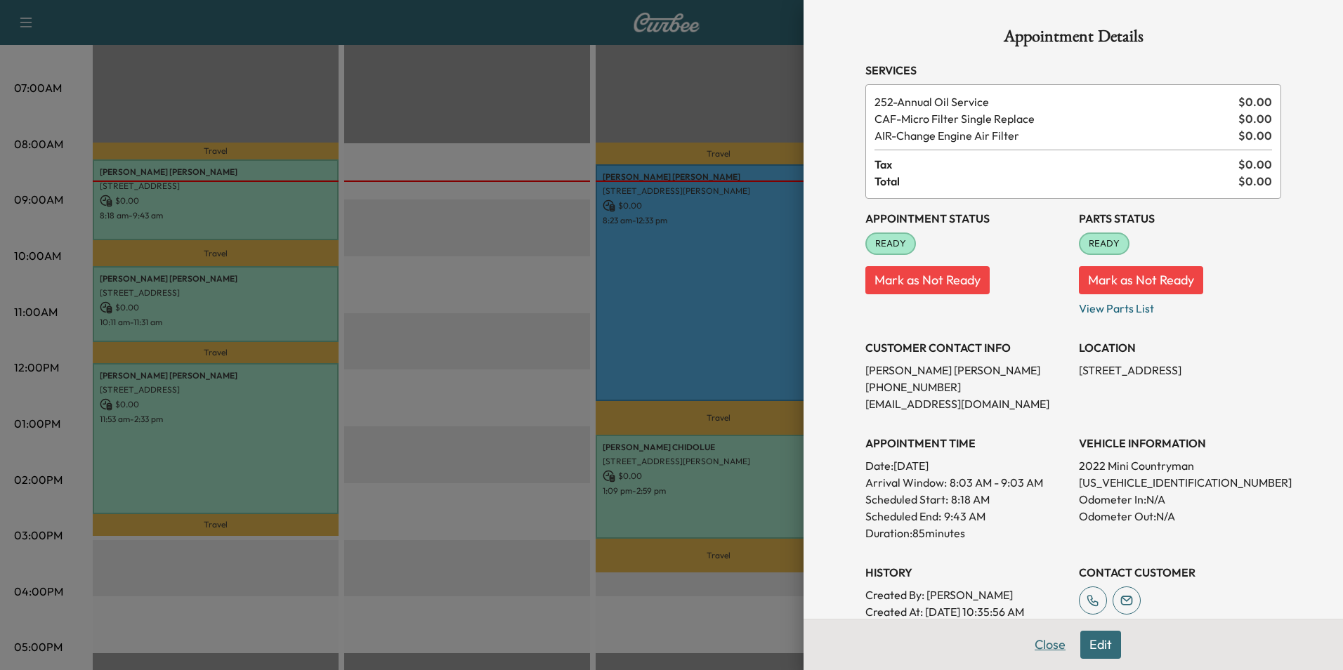
click at [1042, 644] on button "Close" at bounding box center [1050, 645] width 49 height 28
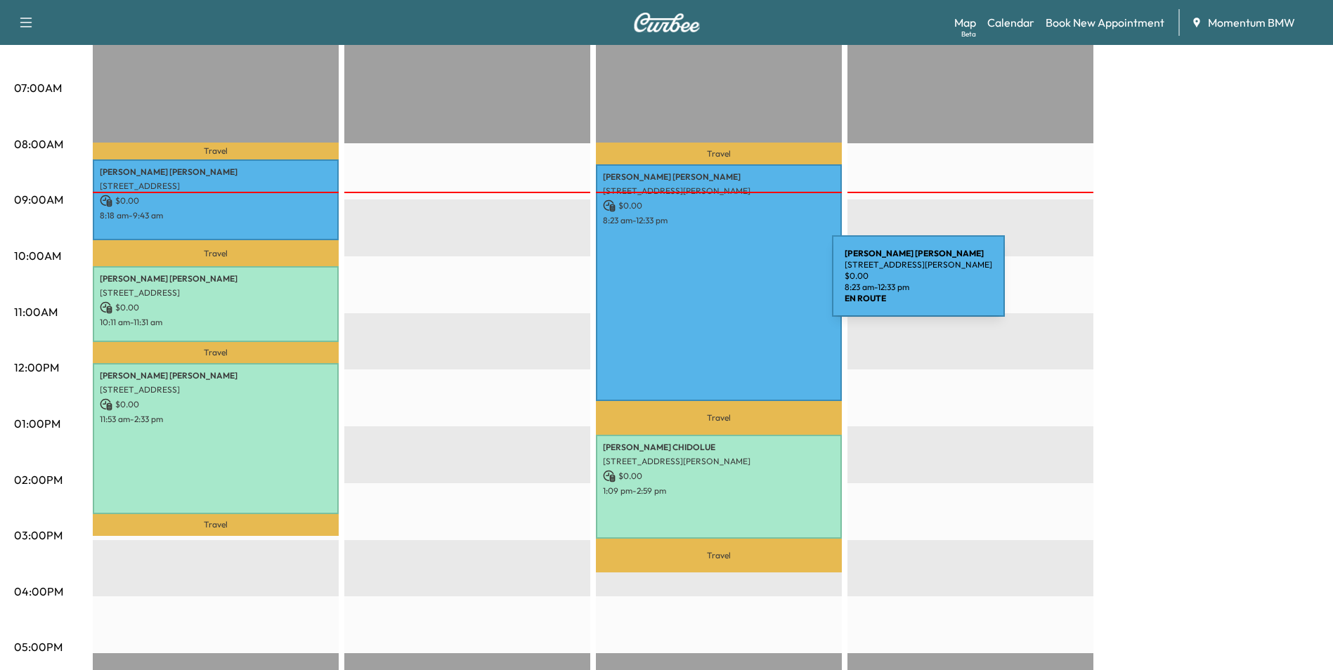
click at [726, 285] on div "[PERSON_NAME] [STREET_ADDRESS] $ 0.00 8:23 am - 12:33 pm" at bounding box center [719, 282] width 246 height 236
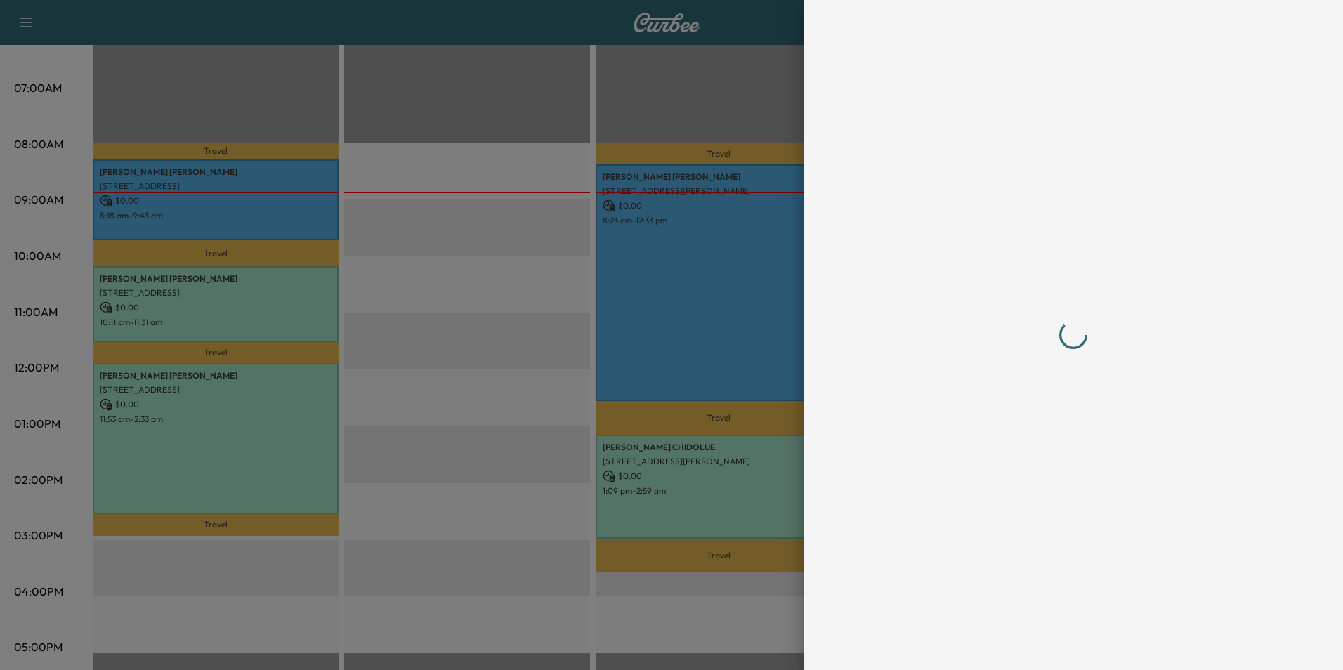
click at [726, 285] on div at bounding box center [671, 335] width 1343 height 670
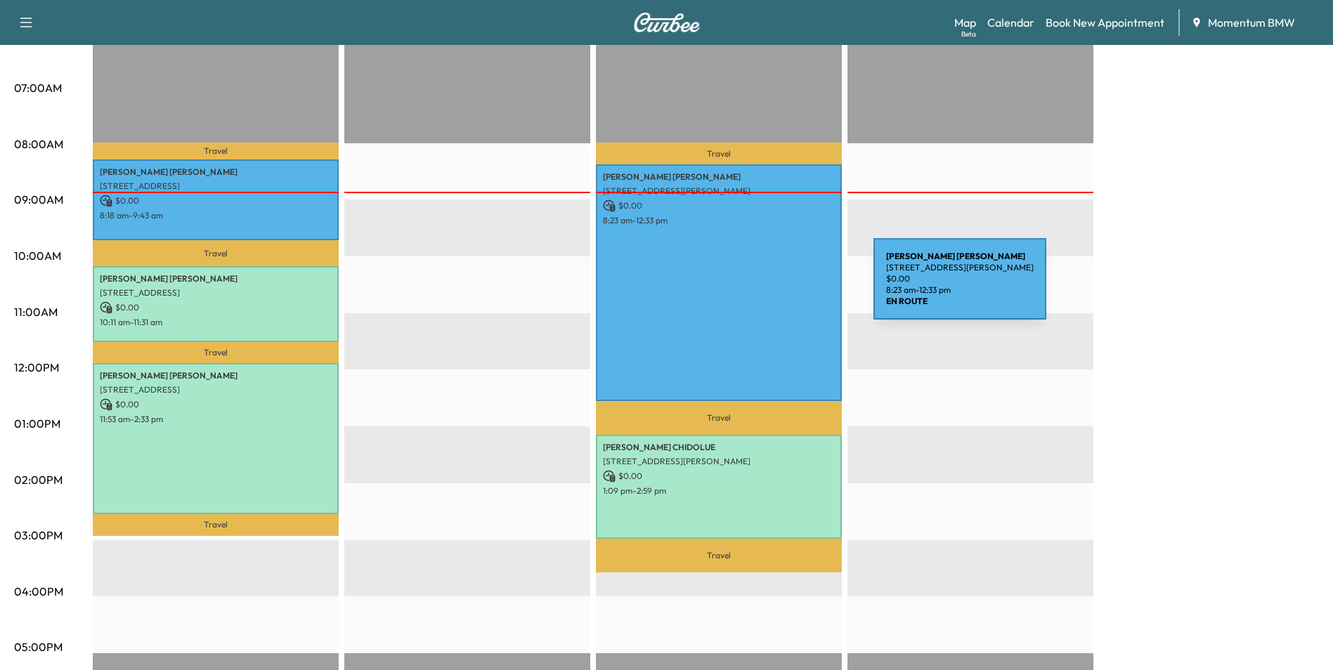
click at [768, 287] on div "[PERSON_NAME] [STREET_ADDRESS] $ 0.00 8:23 am - 12:33 pm" at bounding box center [719, 282] width 246 height 236
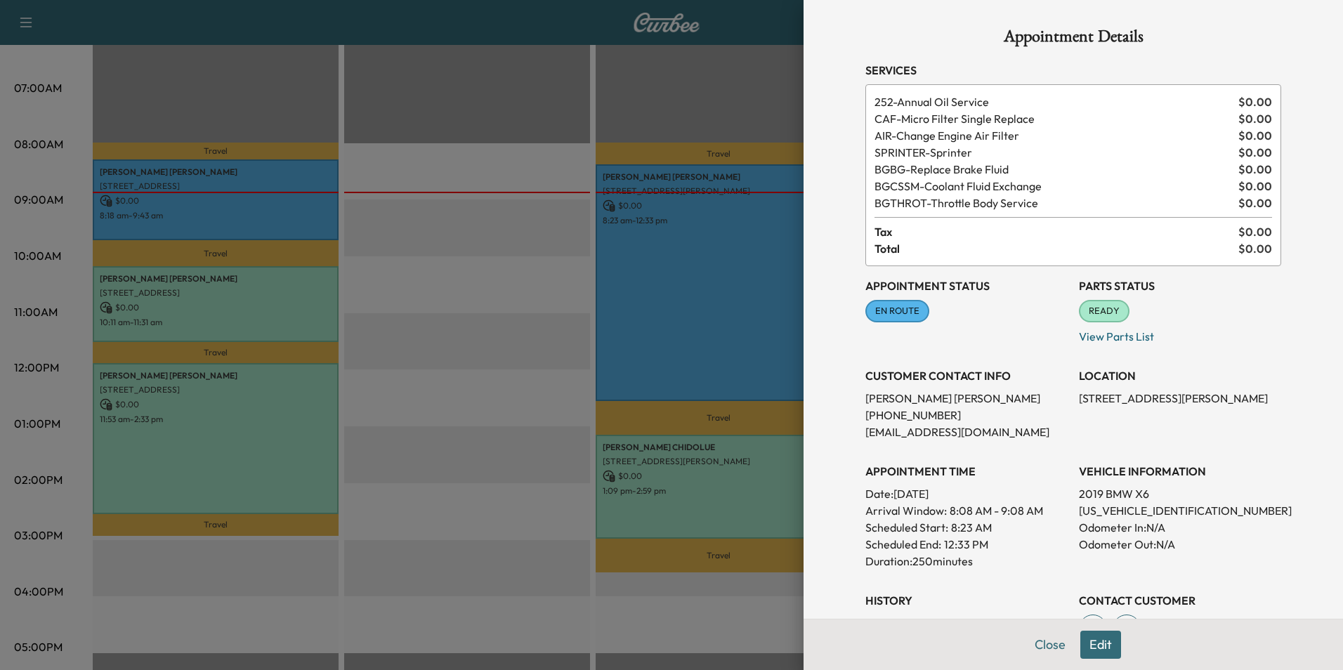
click at [304, 204] on div at bounding box center [671, 335] width 1343 height 670
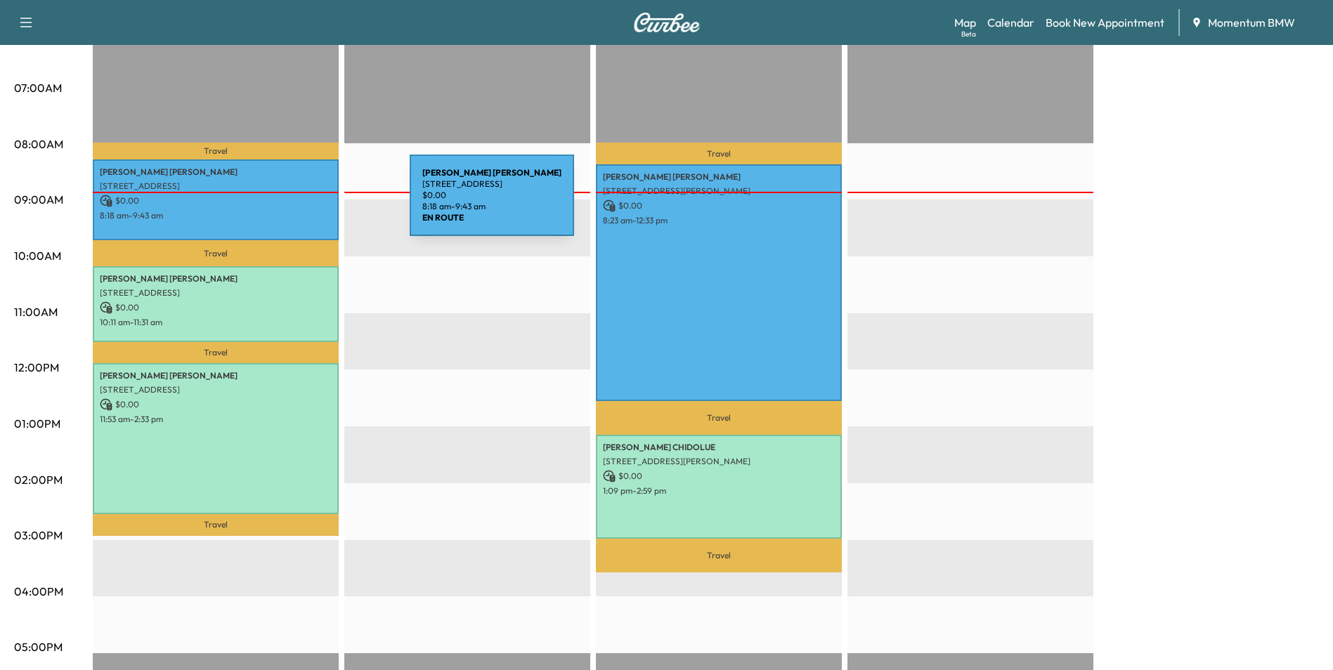
click at [304, 204] on p "$ 0.00" at bounding box center [216, 201] width 232 height 13
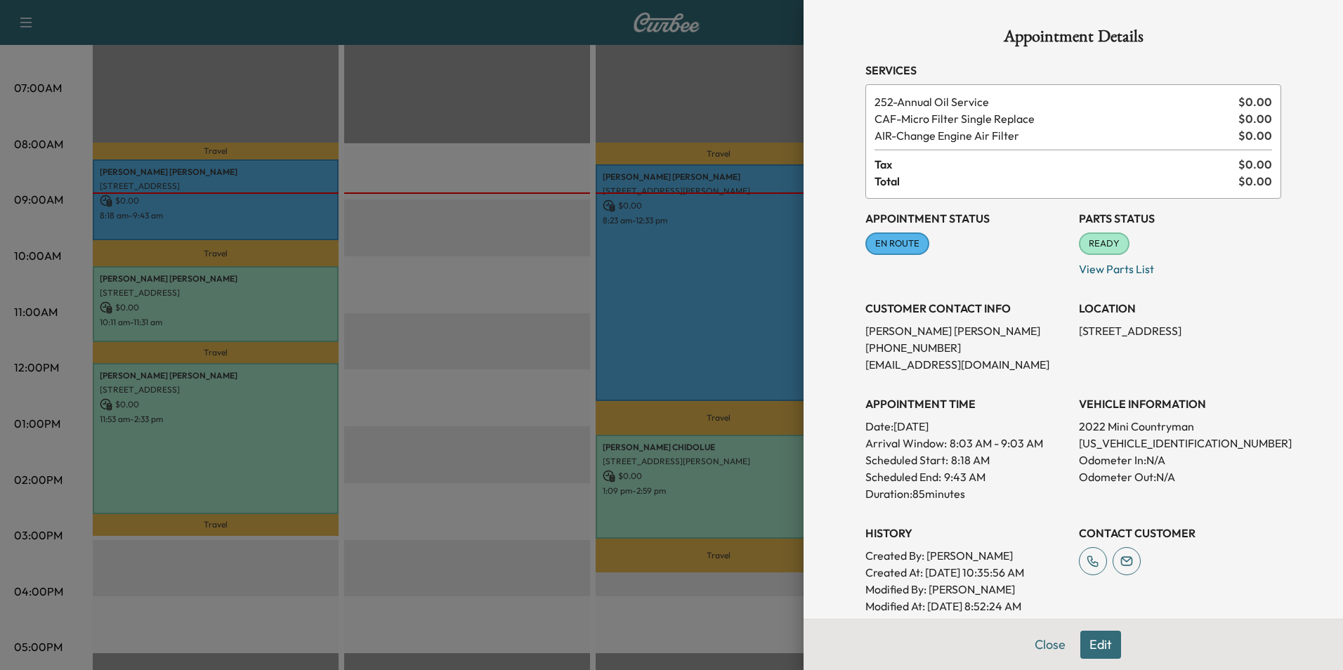
click at [1128, 442] on p "[US_VEHICLE_IDENTIFICATION_NUMBER]" at bounding box center [1180, 443] width 202 height 17
copy p "[US_VEHICLE_IDENTIFICATION_NUMBER]"
drag, startPoint x: 1068, startPoint y: 329, endPoint x: 1187, endPoint y: 333, distance: 119.5
click at [1187, 333] on div "Appointment Status EN ROUTE Mark as Not Ready Parts Status READY Mark as Not Re…" at bounding box center [1073, 407] width 416 height 416
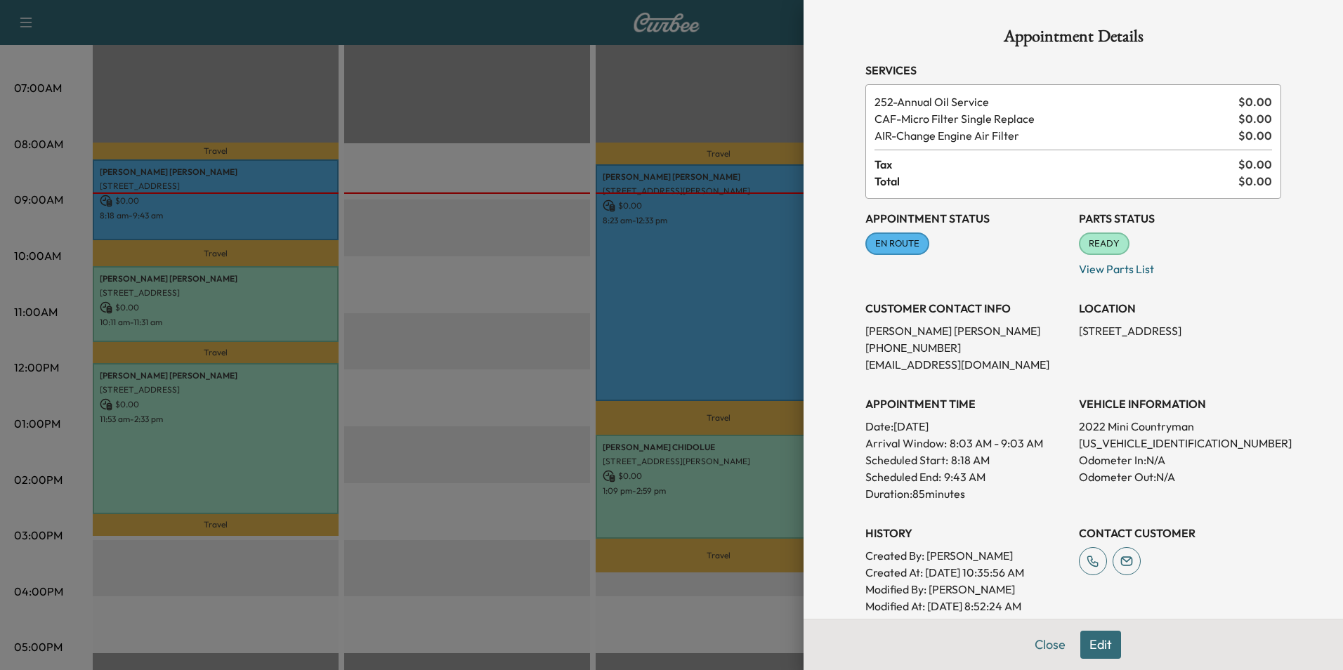
copy p "[STREET_ADDRESS],"
click at [1045, 647] on button "Close" at bounding box center [1050, 645] width 49 height 28
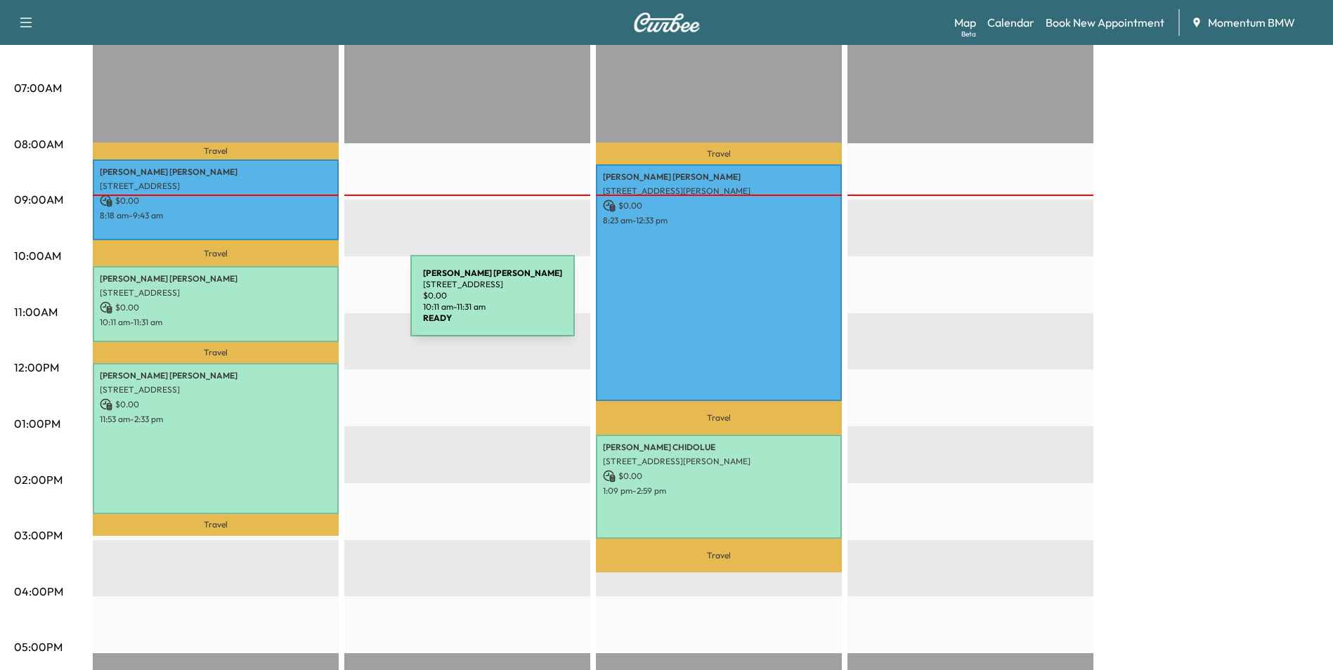
click at [305, 304] on p "$ 0.00" at bounding box center [216, 307] width 232 height 13
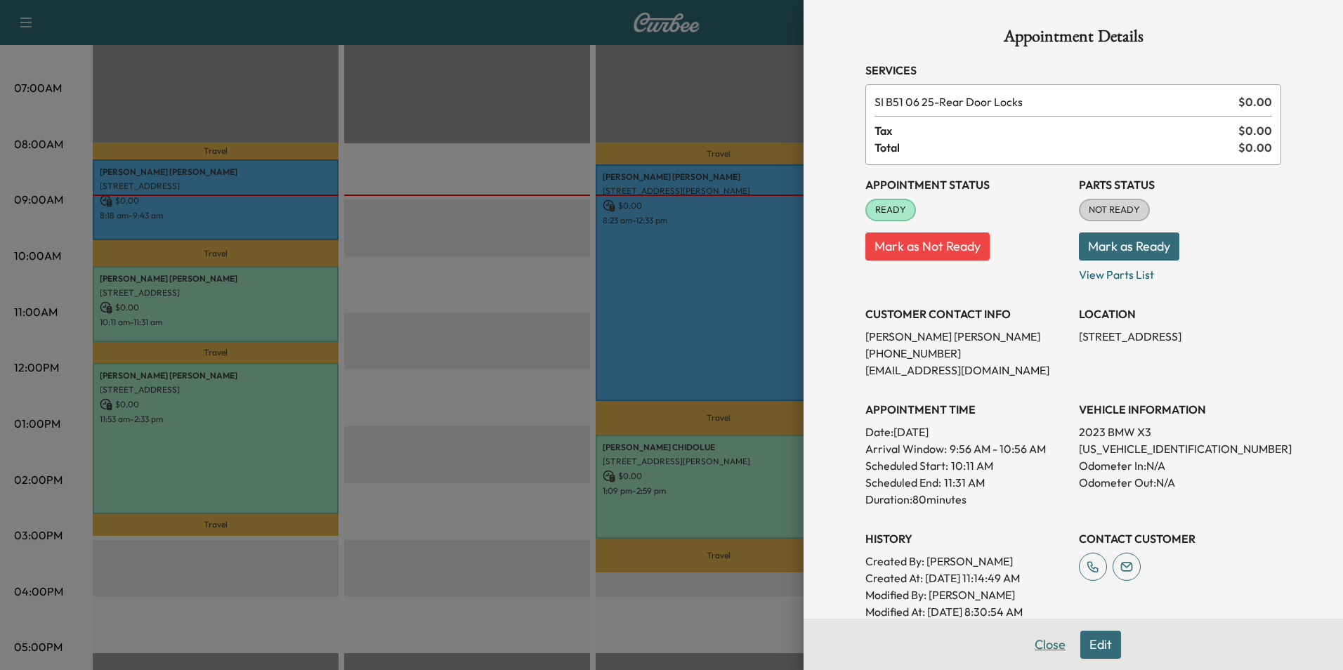
click at [1032, 643] on button "Close" at bounding box center [1050, 645] width 49 height 28
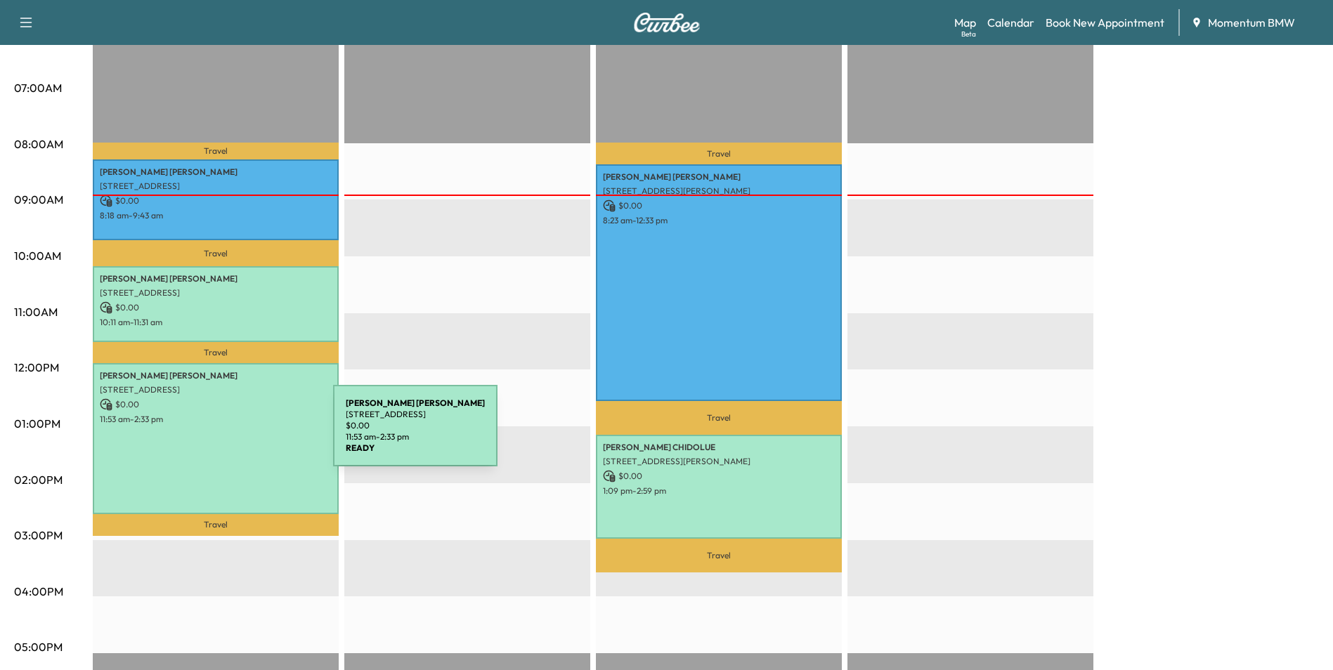
click at [228, 434] on div "[PERSON_NAME] [STREET_ADDRESS] $ 0.00 11:53 am - 2:33 pm" at bounding box center [216, 438] width 246 height 151
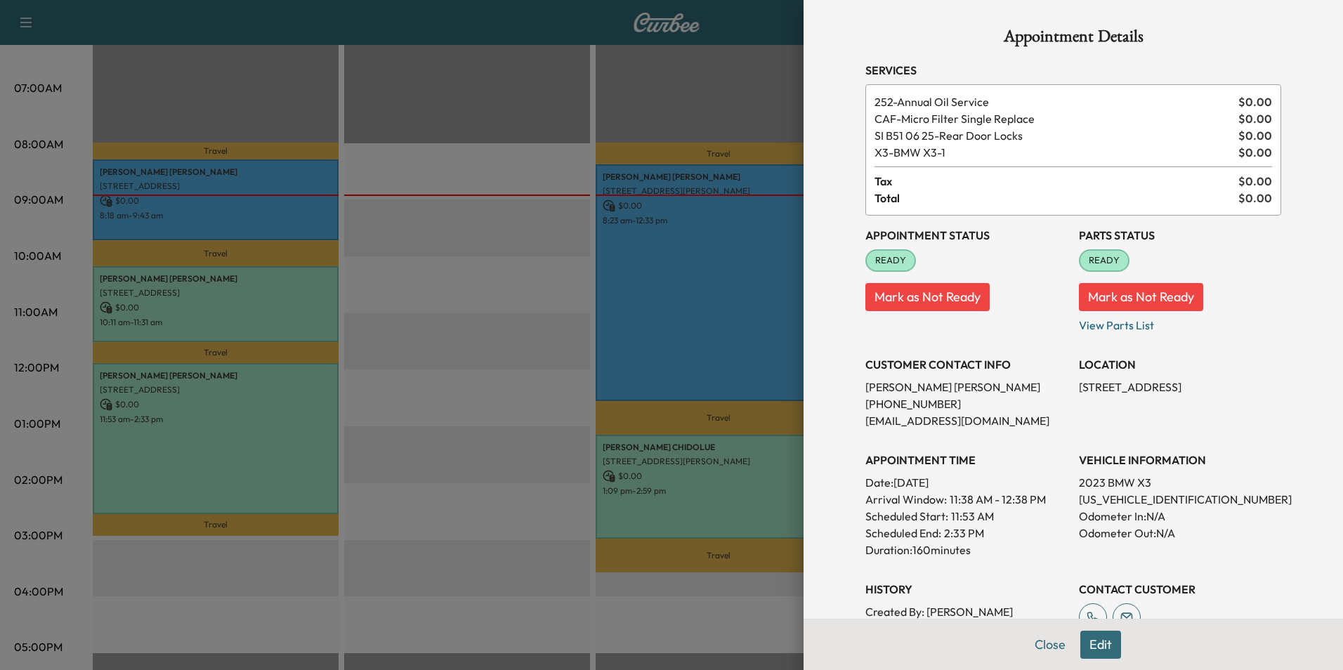
click at [1107, 497] on p "[US_VEHICLE_IDENTIFICATION_NUMBER]" at bounding box center [1180, 499] width 202 height 17
copy p "[US_VEHICLE_IDENTIFICATION_NUMBER]"
drag, startPoint x: 1064, startPoint y: 388, endPoint x: 1193, endPoint y: 379, distance: 128.9
click at [1193, 379] on div "Appointment Status READY Mark as Not Ready Parts Status READY Mark as Not Ready…" at bounding box center [1073, 443] width 416 height 455
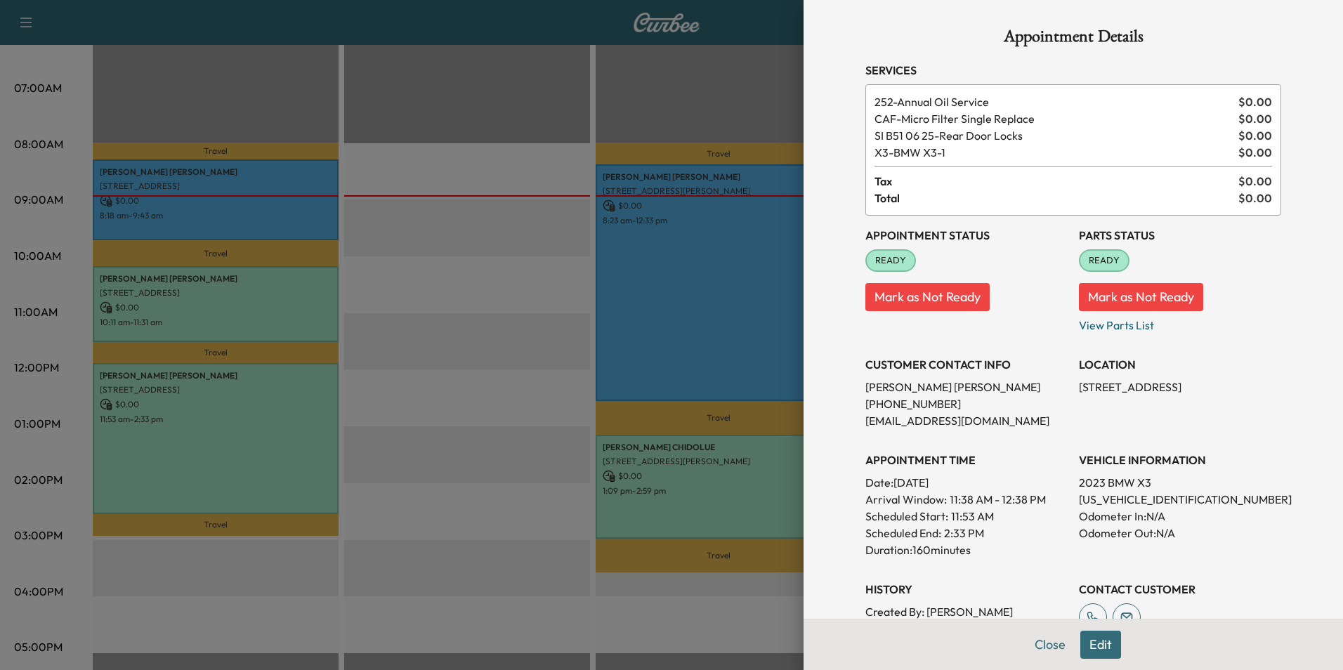
copy p "[STREET_ADDRESS],"
click at [705, 516] on div at bounding box center [671, 335] width 1343 height 670
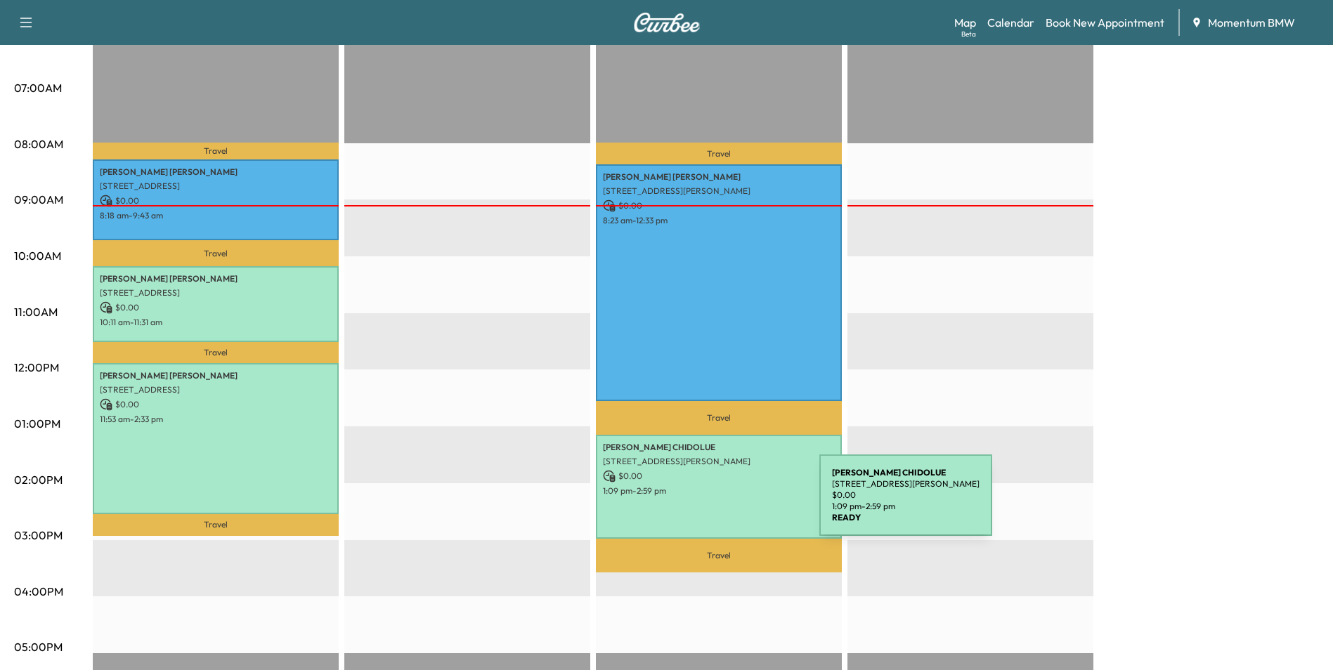
click at [714, 504] on div "[PERSON_NAME] [STREET_ADDRESS][PERSON_NAME] $ 0.00 1:09 pm - 2:59 pm" at bounding box center [719, 487] width 246 height 104
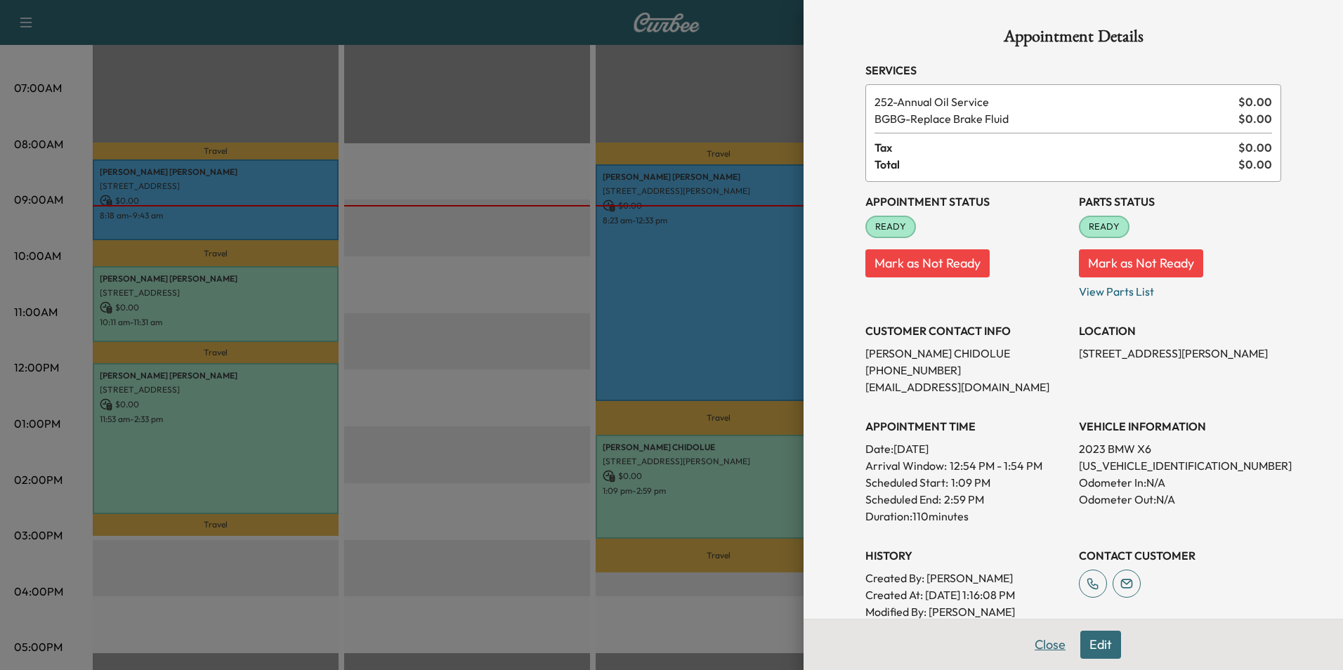
click at [1044, 641] on button "Close" at bounding box center [1050, 645] width 49 height 28
